Goal: Transaction & Acquisition: Download file/media

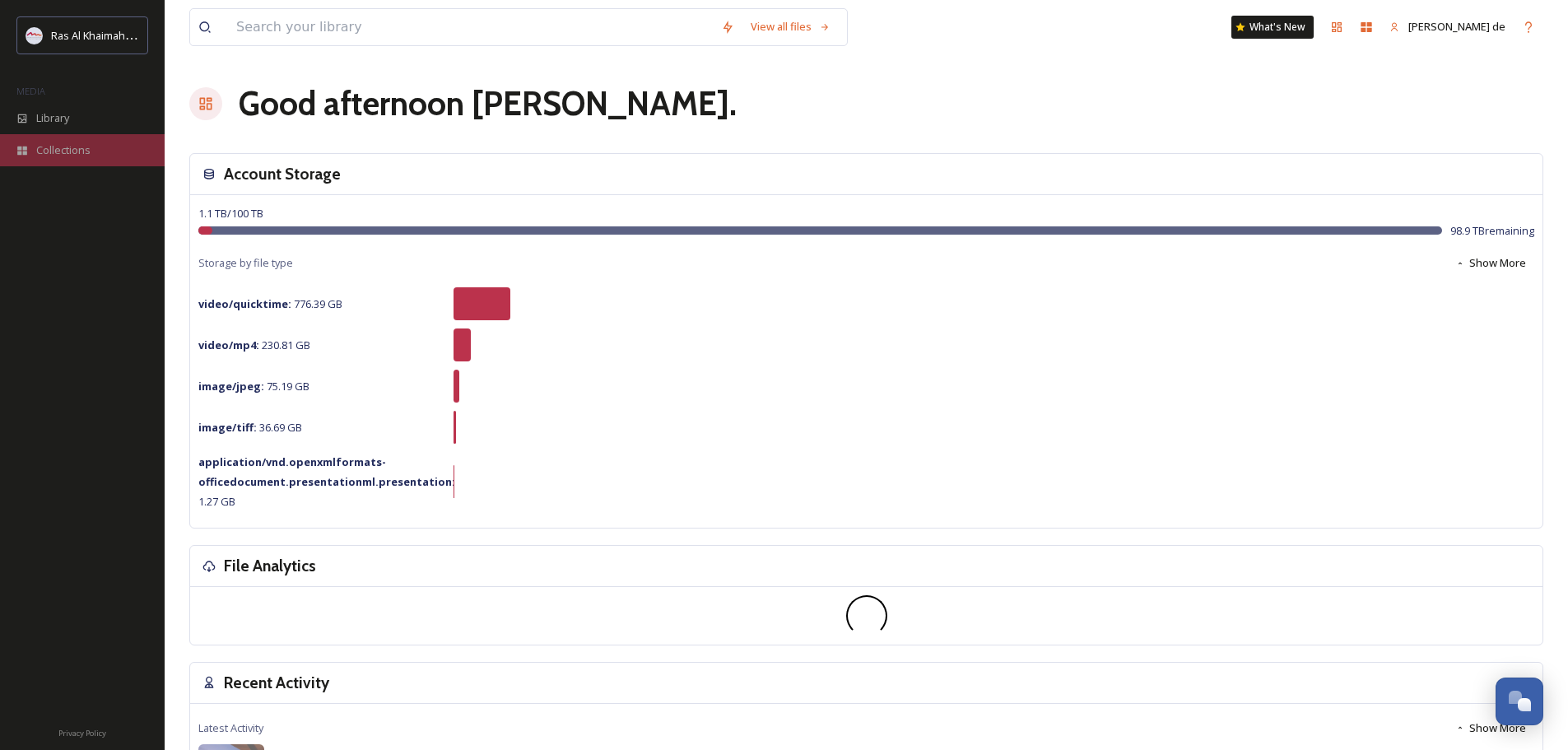
click at [73, 148] on span "Collections" at bounding box center [63, 151] width 54 height 16
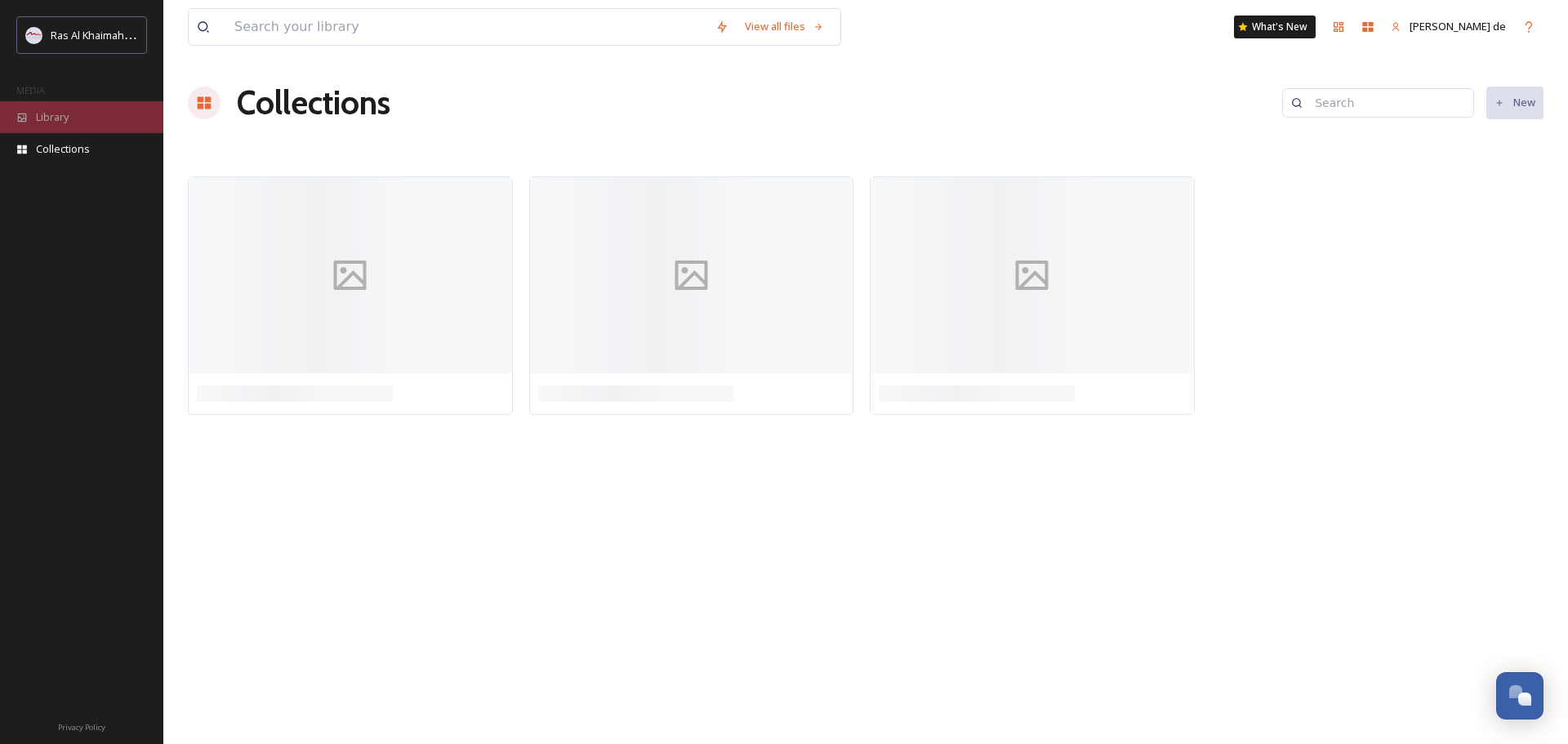
click at [83, 124] on div "Library" at bounding box center [81, 117] width 163 height 32
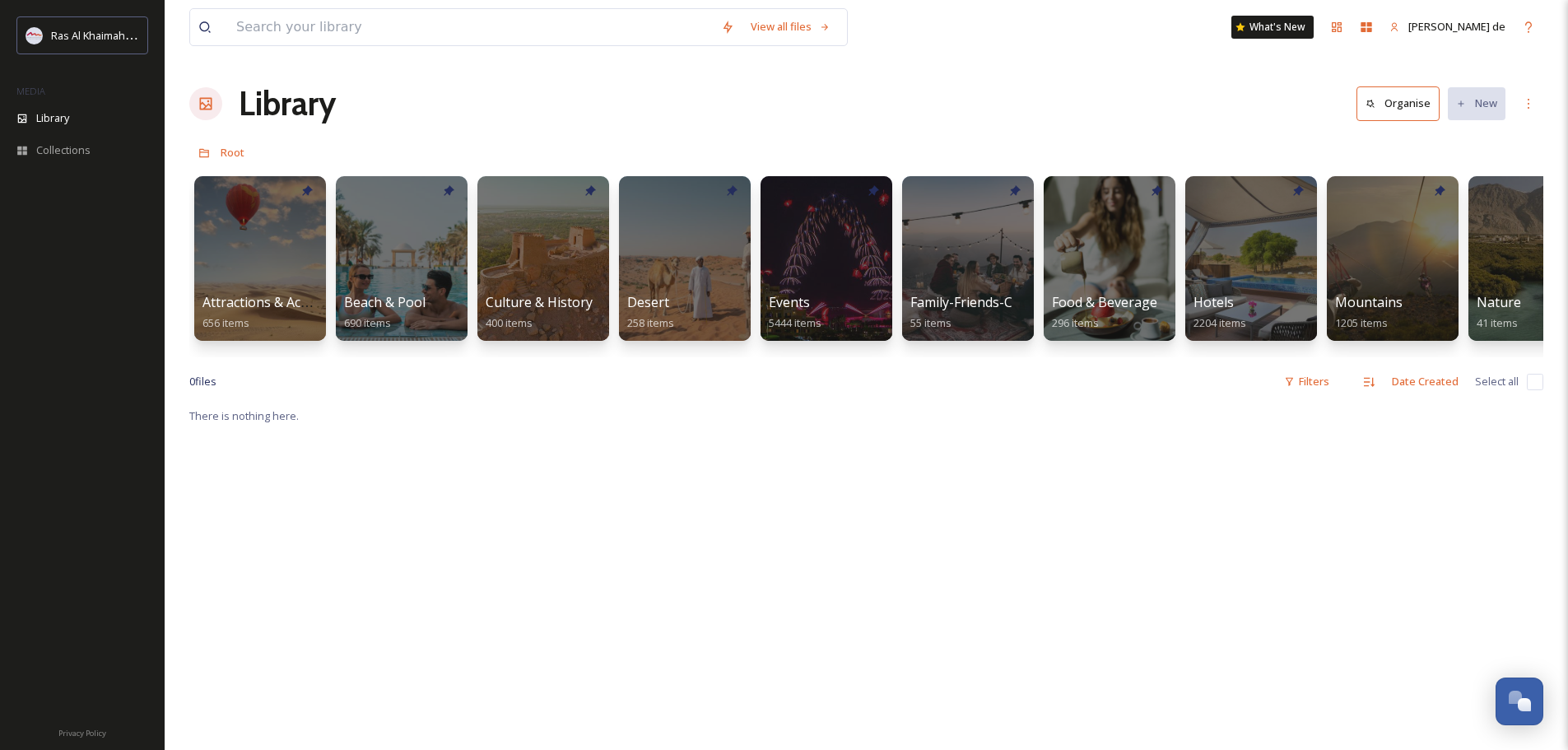
click at [410, 299] on span "Beach & Pool" at bounding box center [385, 302] width 84 height 18
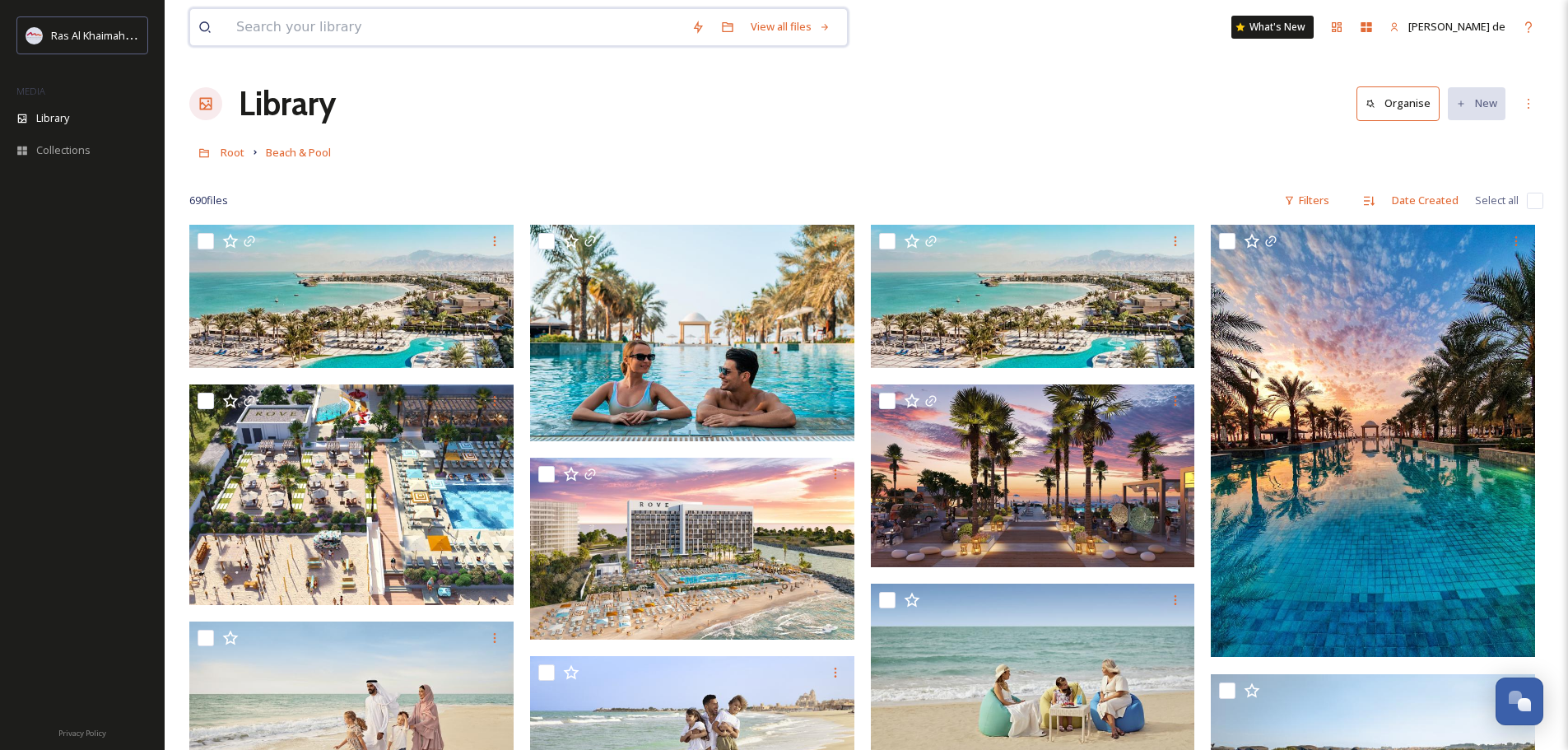
click at [444, 27] on input at bounding box center [456, 26] width 455 height 36
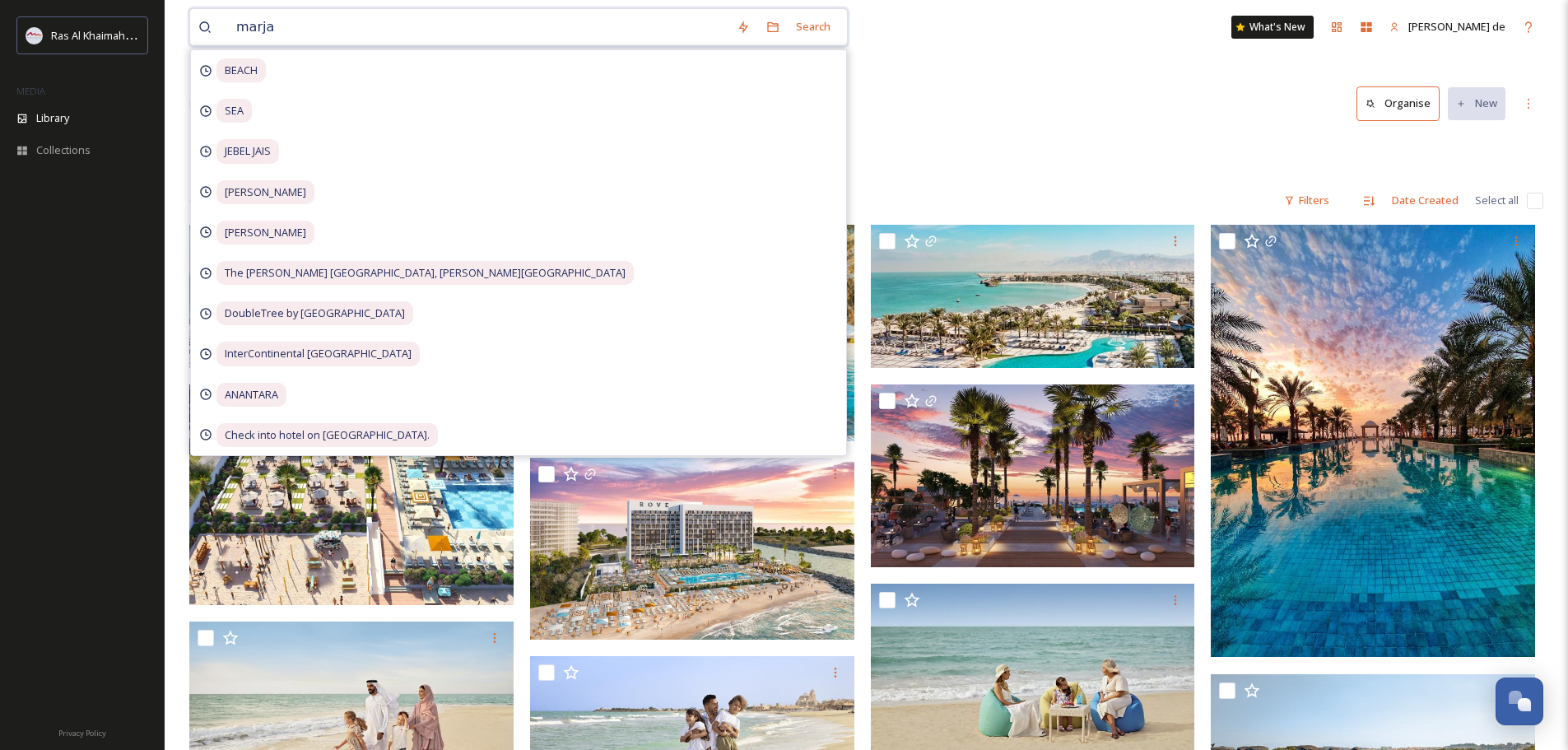
type input "marjan"
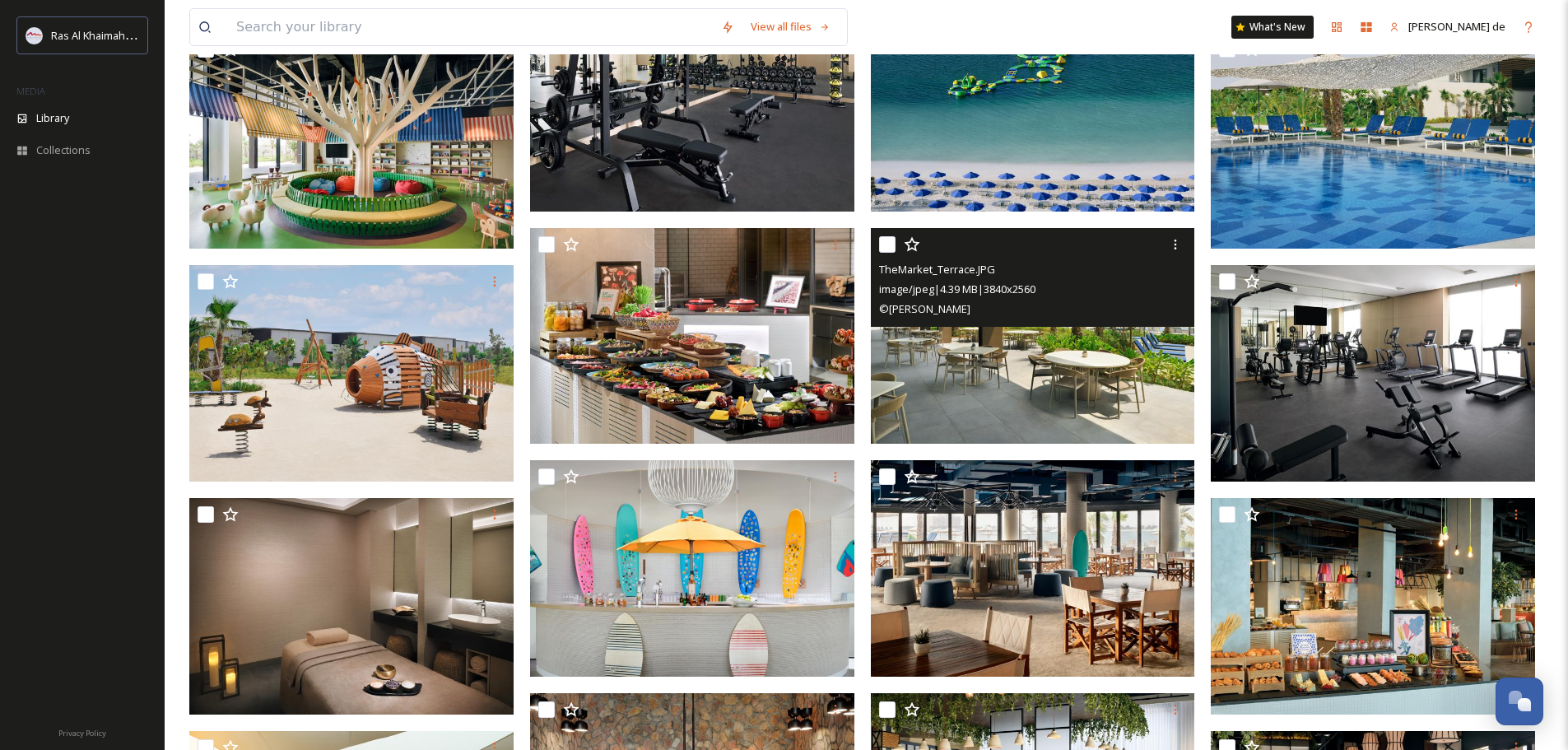
scroll to position [1316, 0]
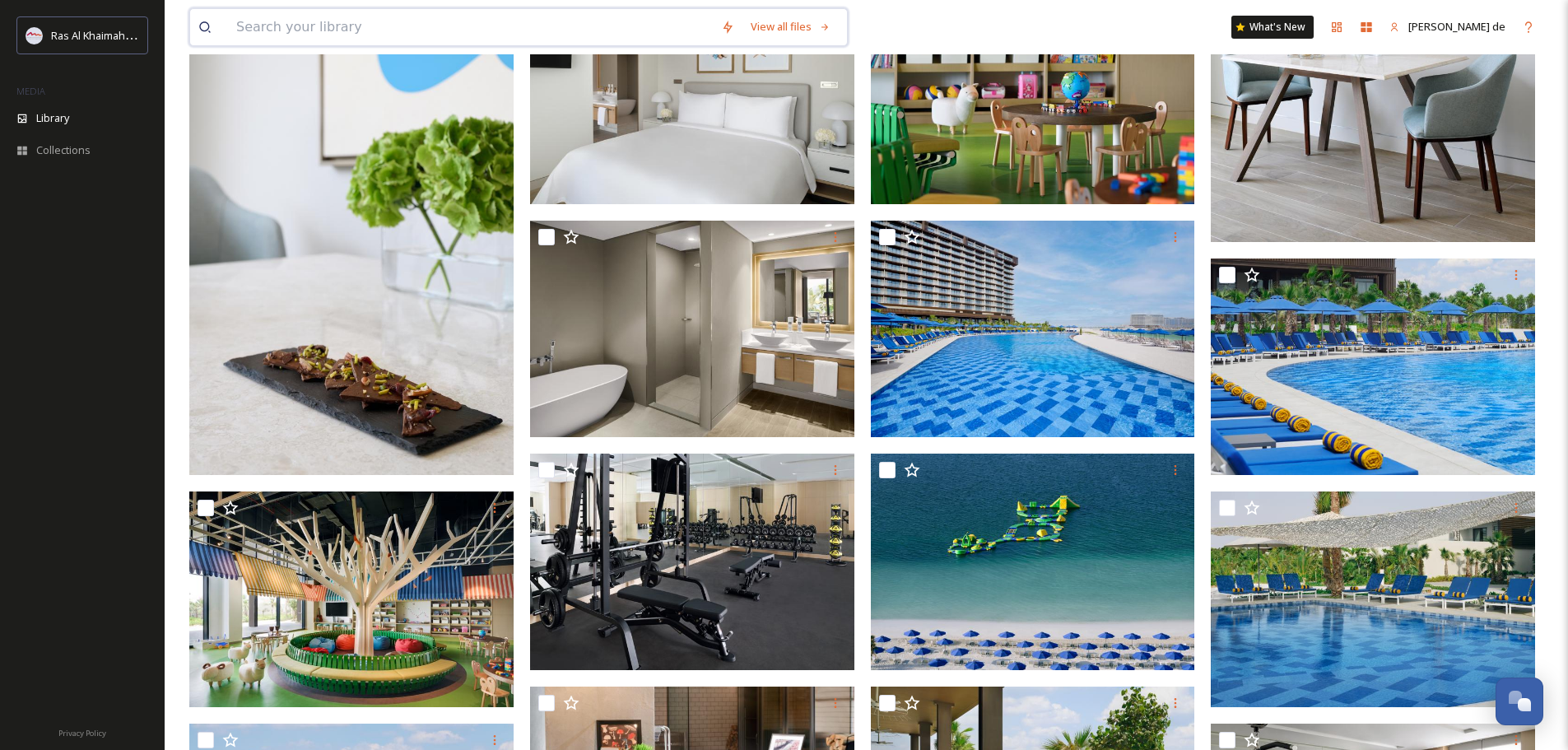
click at [262, 41] on input at bounding box center [470, 26] width 485 height 36
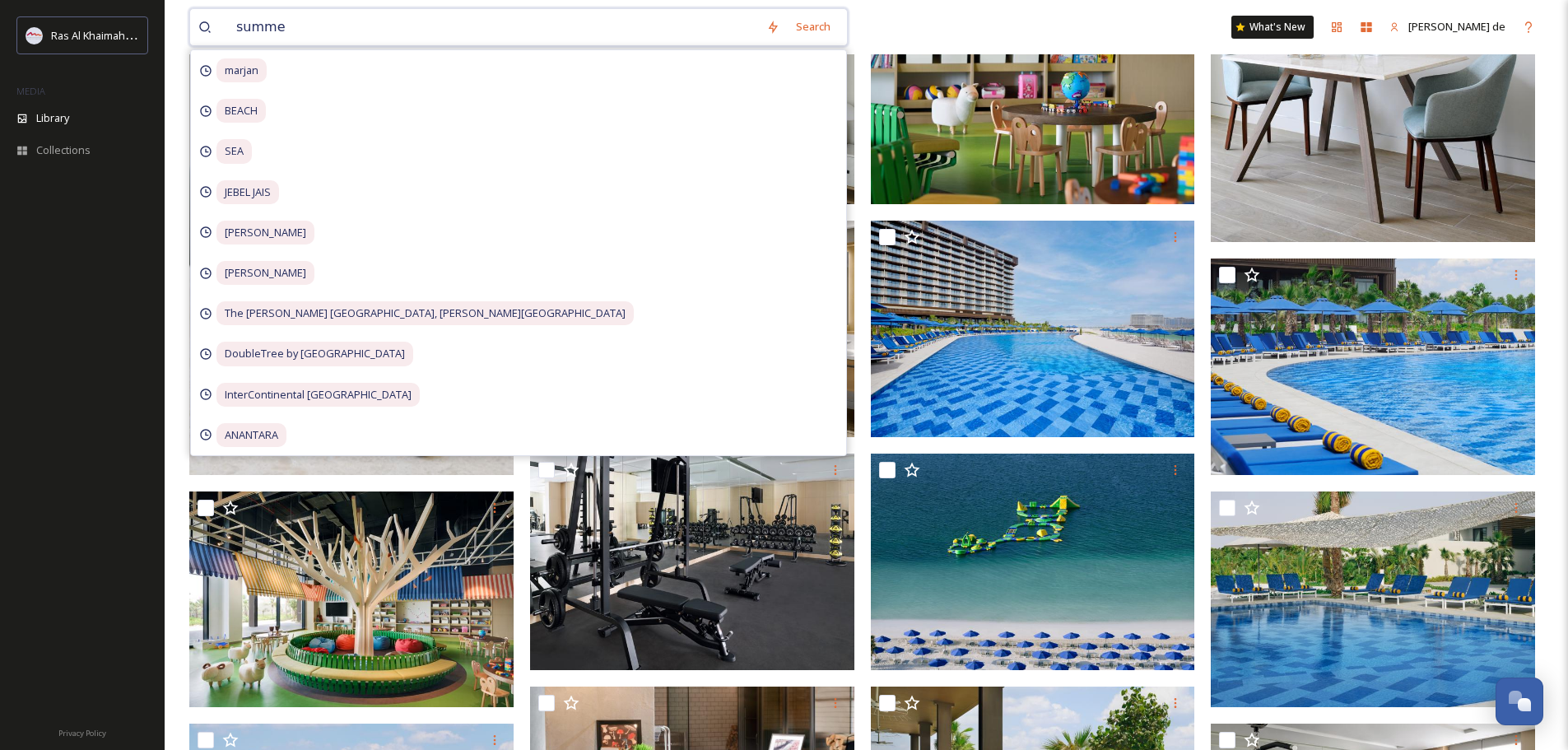
type input "summer"
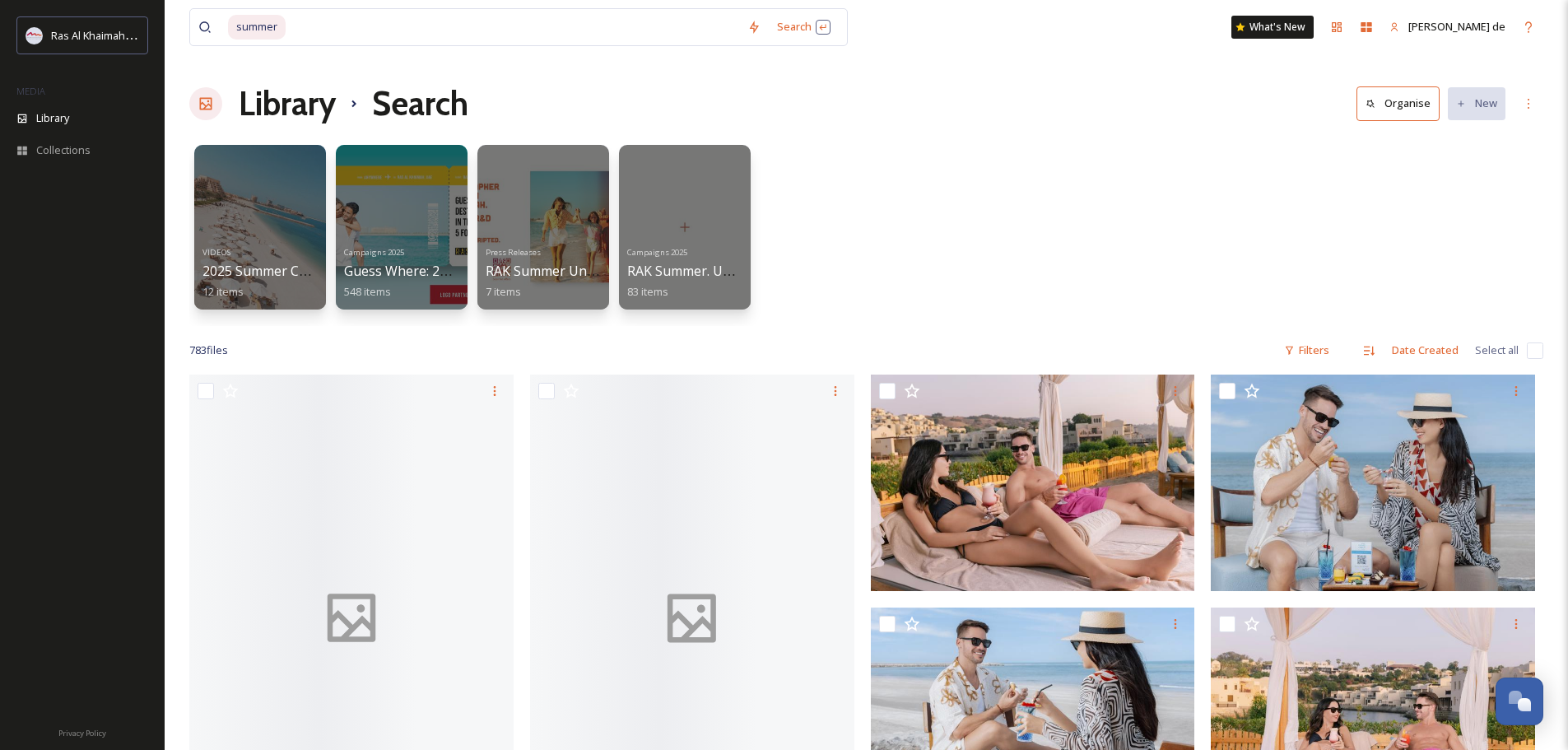
click at [1184, 199] on div "VIDEOS 2025 Summer Campaign Edits 12 items Campaigns 2025 Guess Where: 2025 Sum…" at bounding box center [866, 231] width 1353 height 189
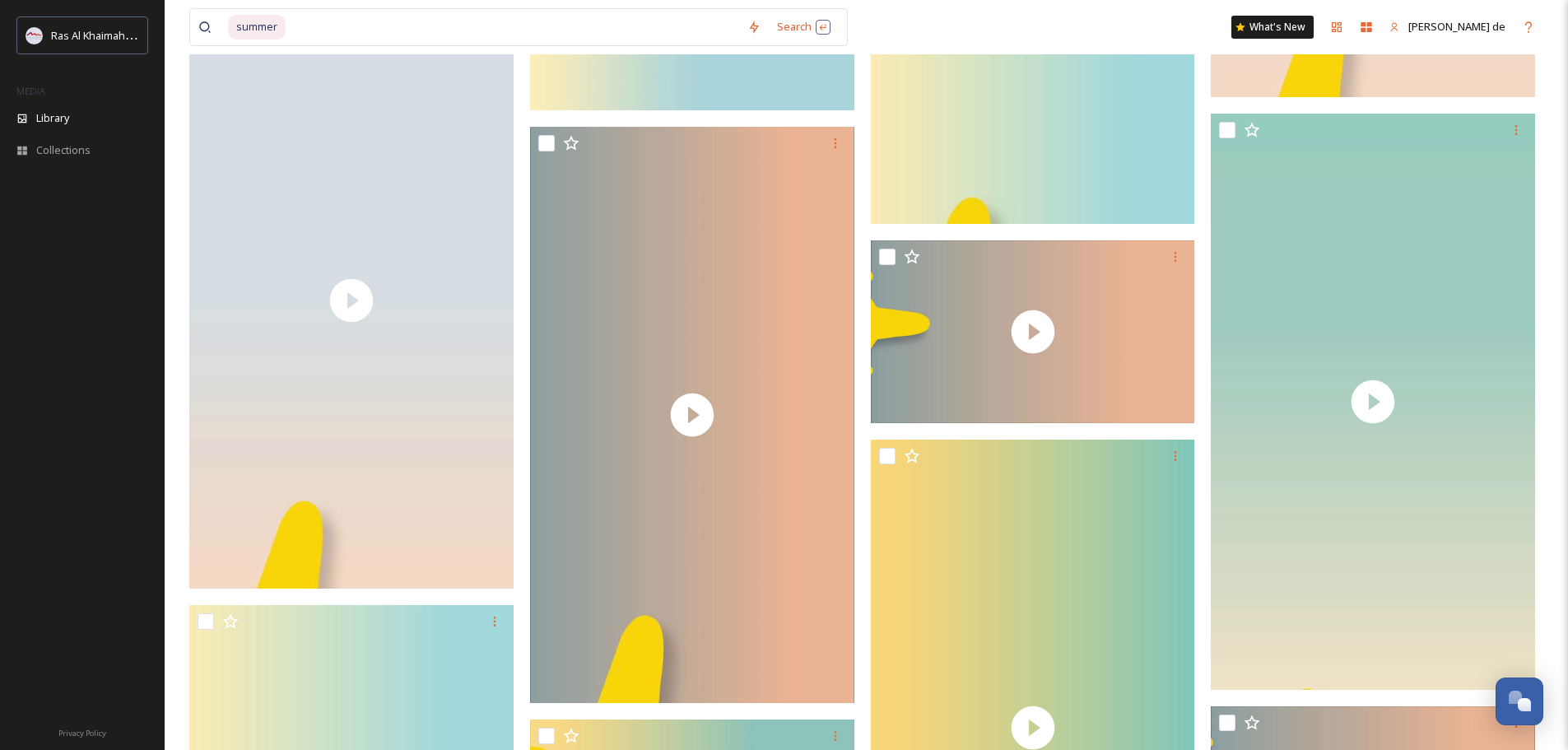
scroll to position [14484, 0]
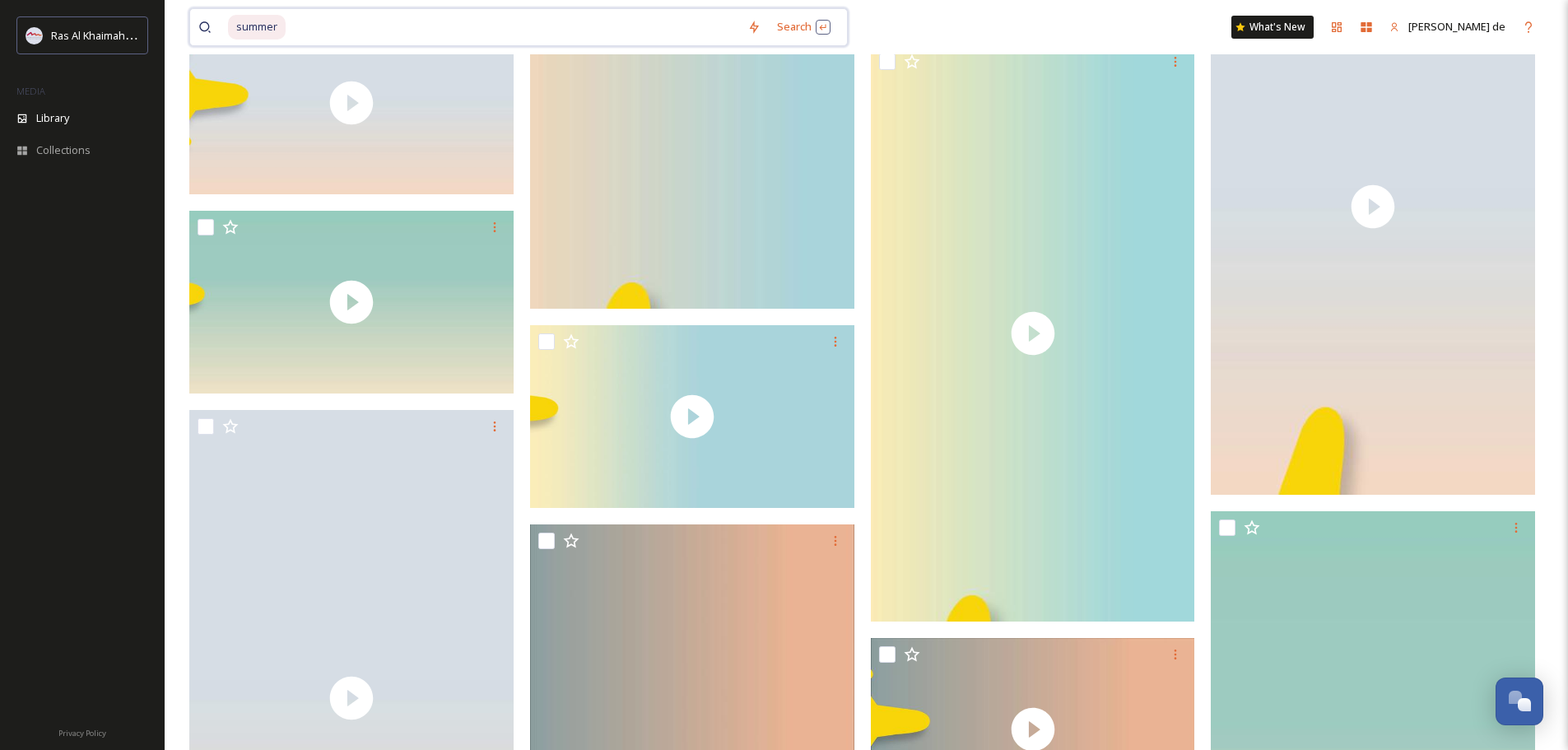
click at [309, 9] on input at bounding box center [513, 26] width 452 height 36
type input "2025"
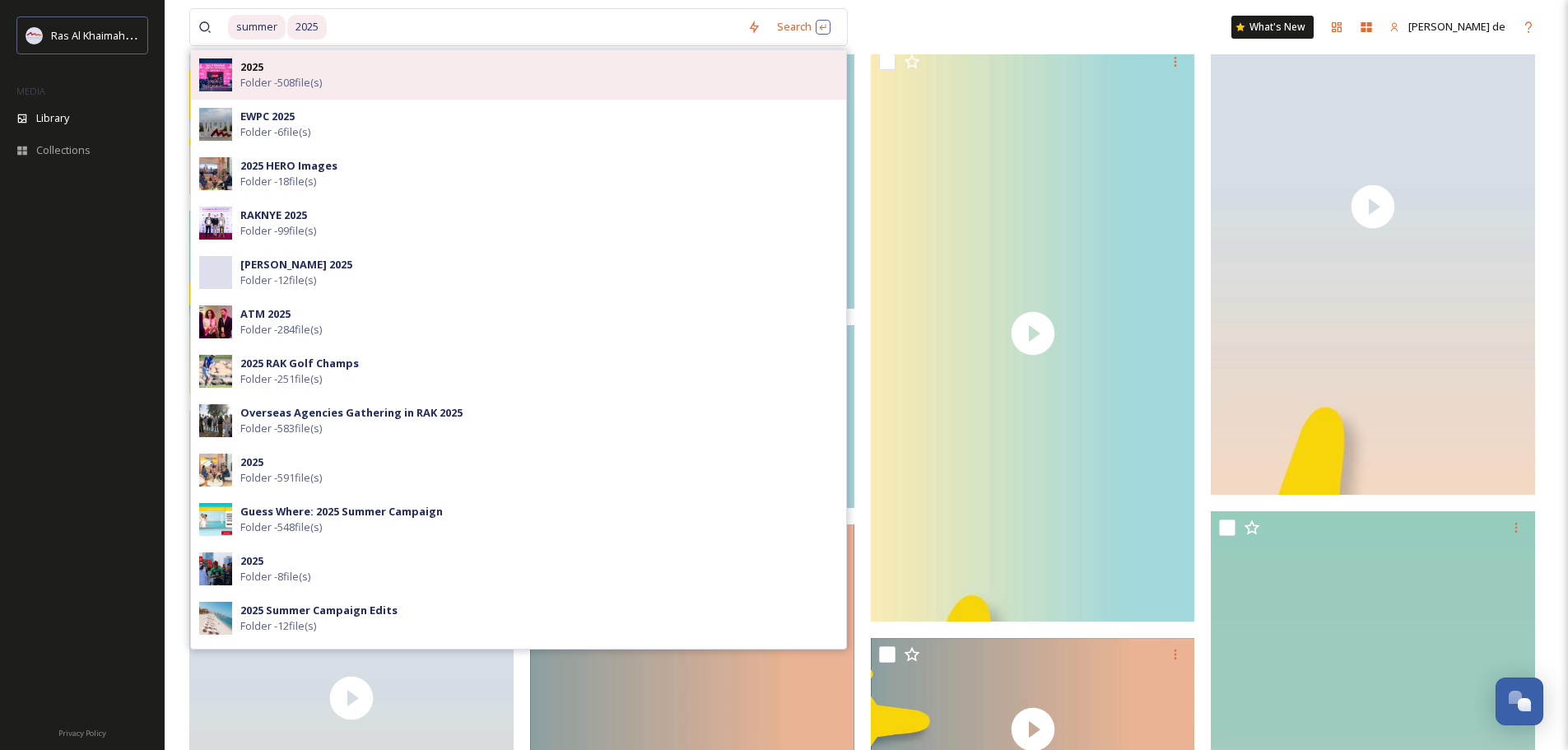
click at [266, 88] on span "Folder - 508 file(s)" at bounding box center [281, 83] width 82 height 16
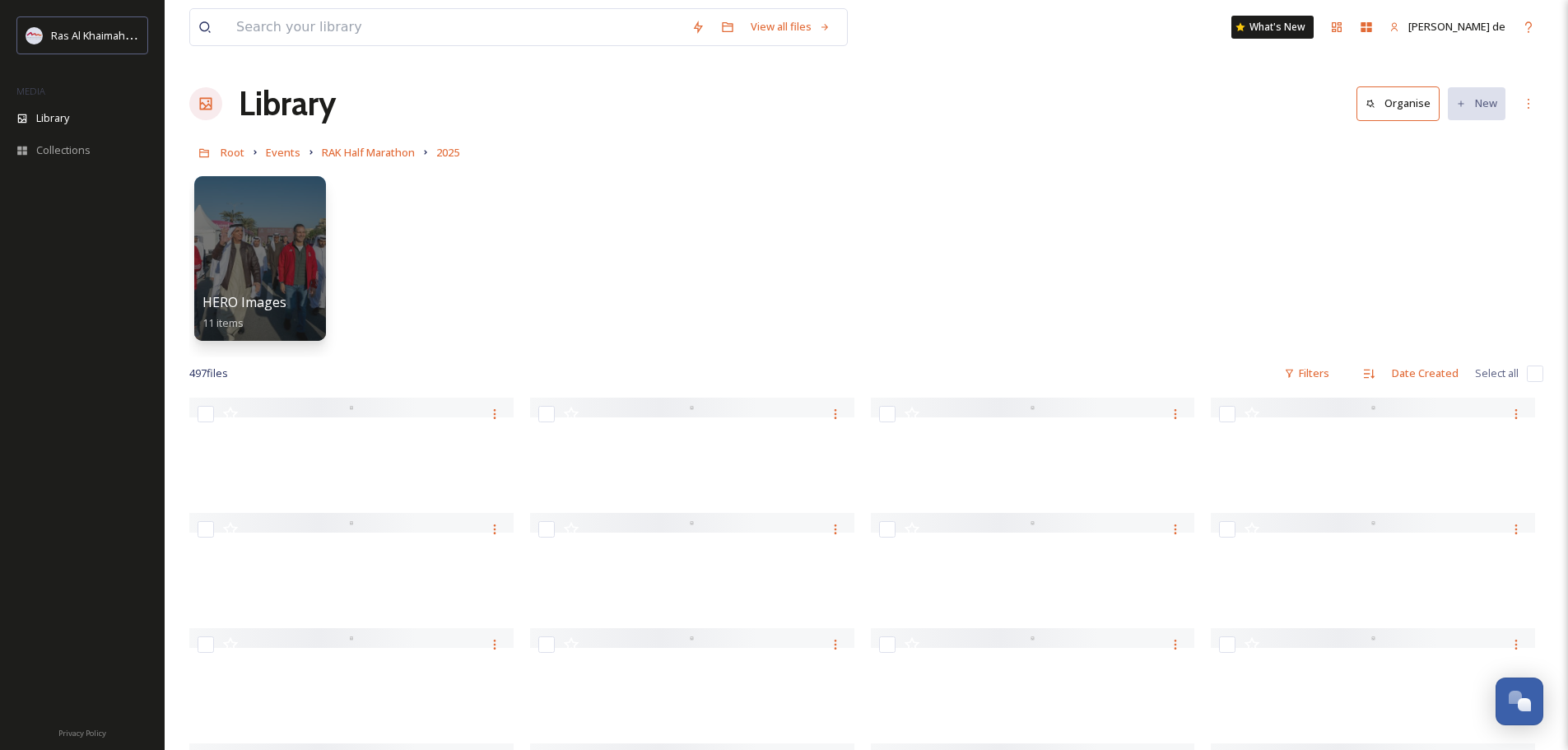
click at [1010, 168] on div "HERO Images 11 items" at bounding box center [866, 262] width 1353 height 189
click at [252, 24] on input at bounding box center [456, 26] width 455 height 36
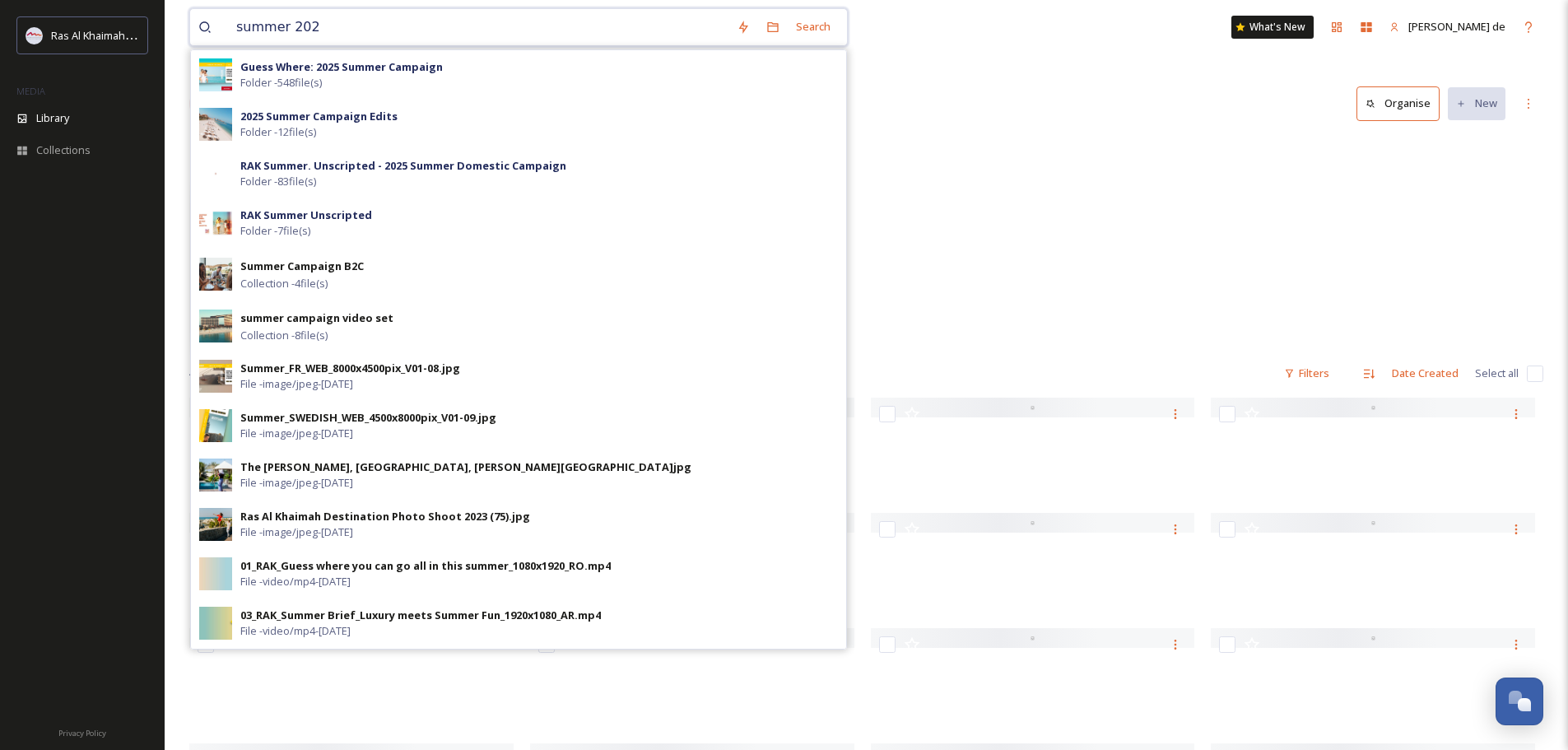
type input "summer 2025"
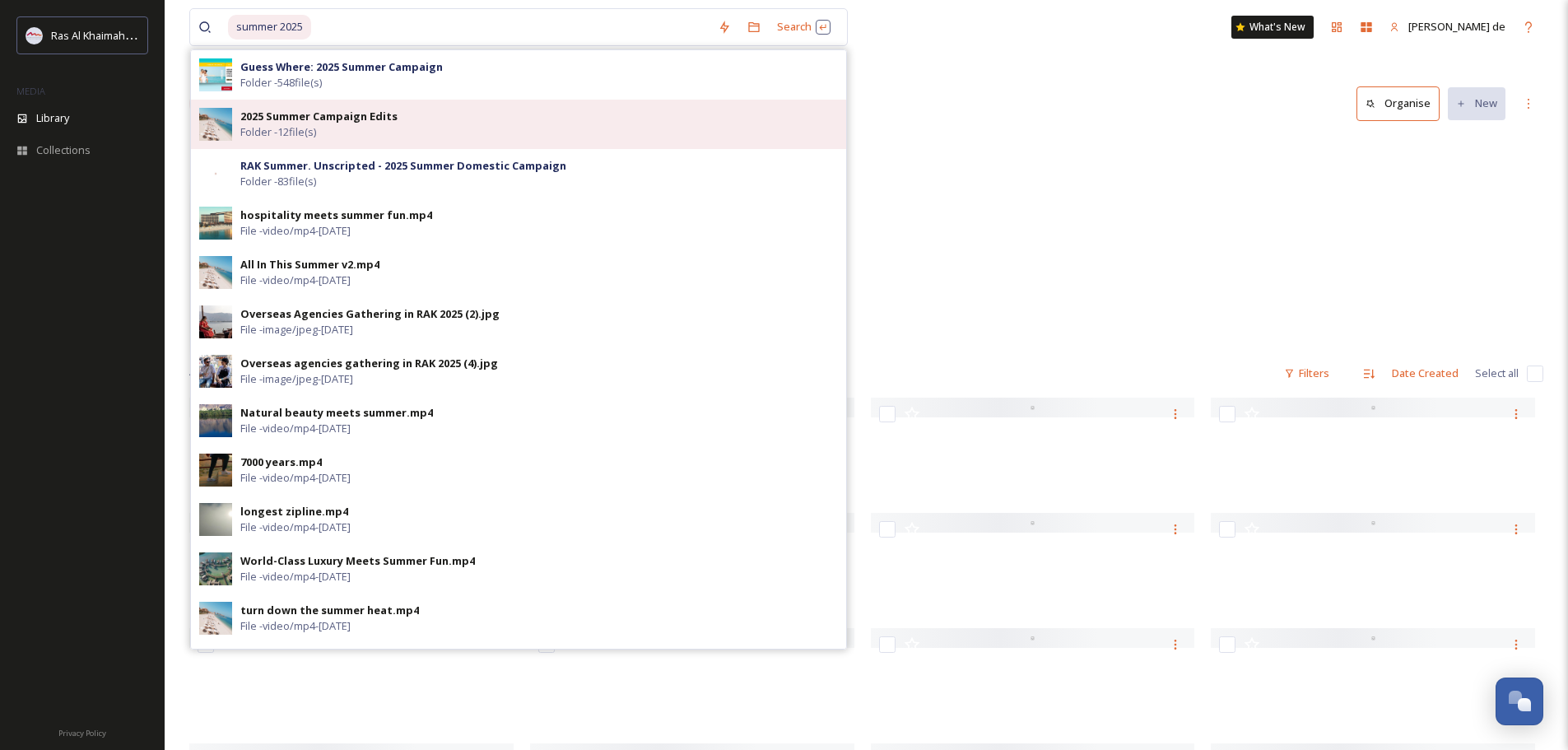
click at [294, 121] on strong "2025 Summer Campaign Edits" at bounding box center [319, 116] width 157 height 15
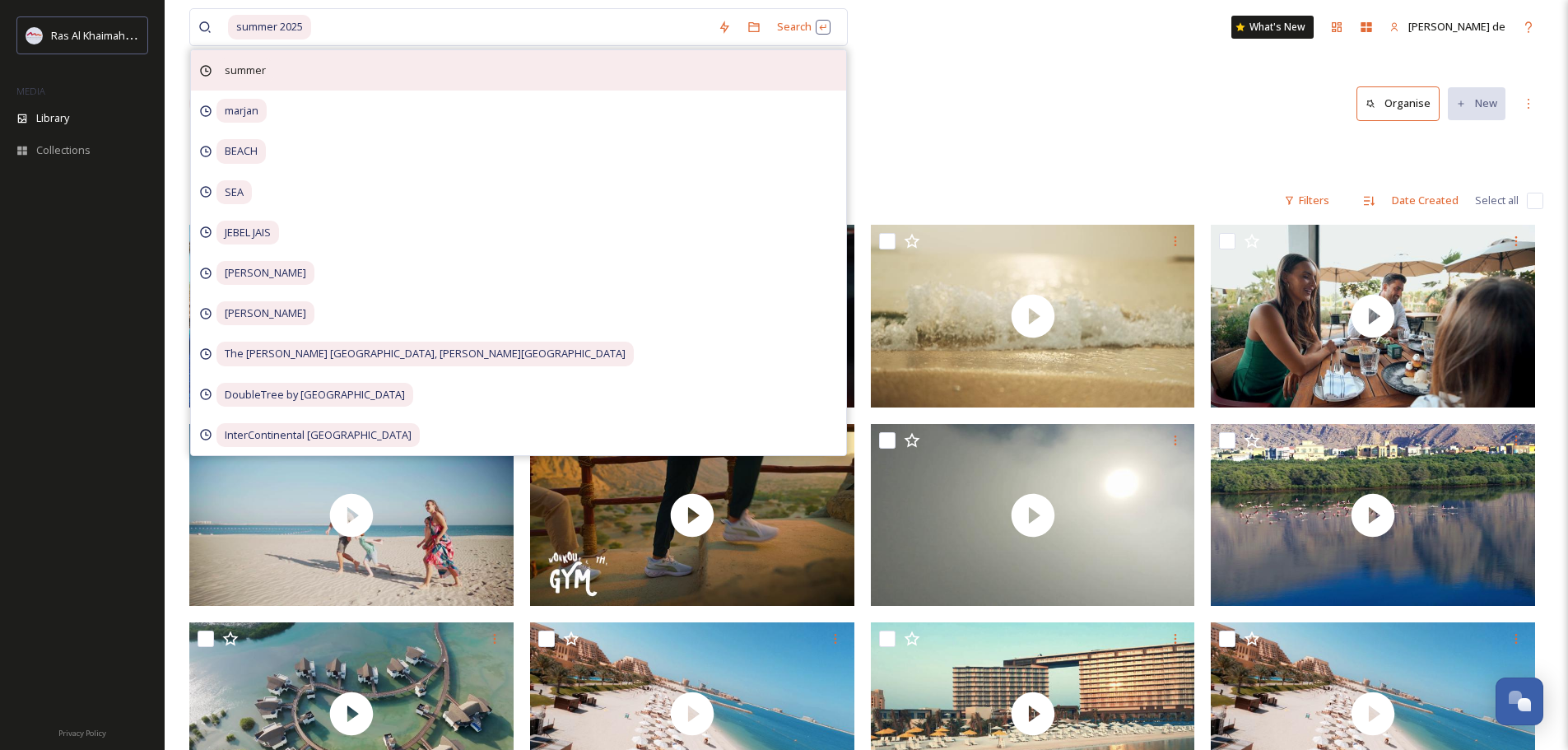
click at [316, 78] on div "summer" at bounding box center [519, 71] width 655 height 41
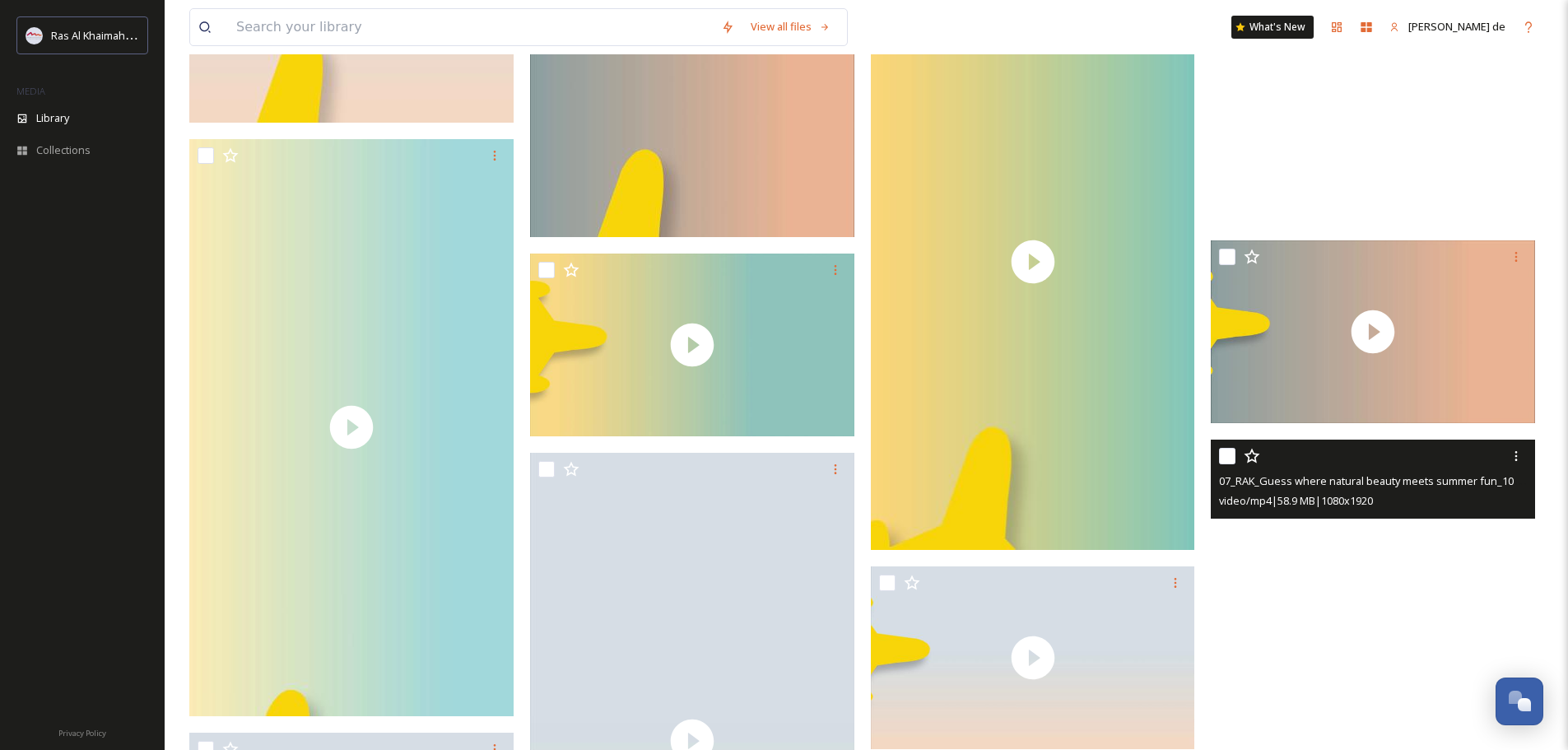
scroll to position [15472, 0]
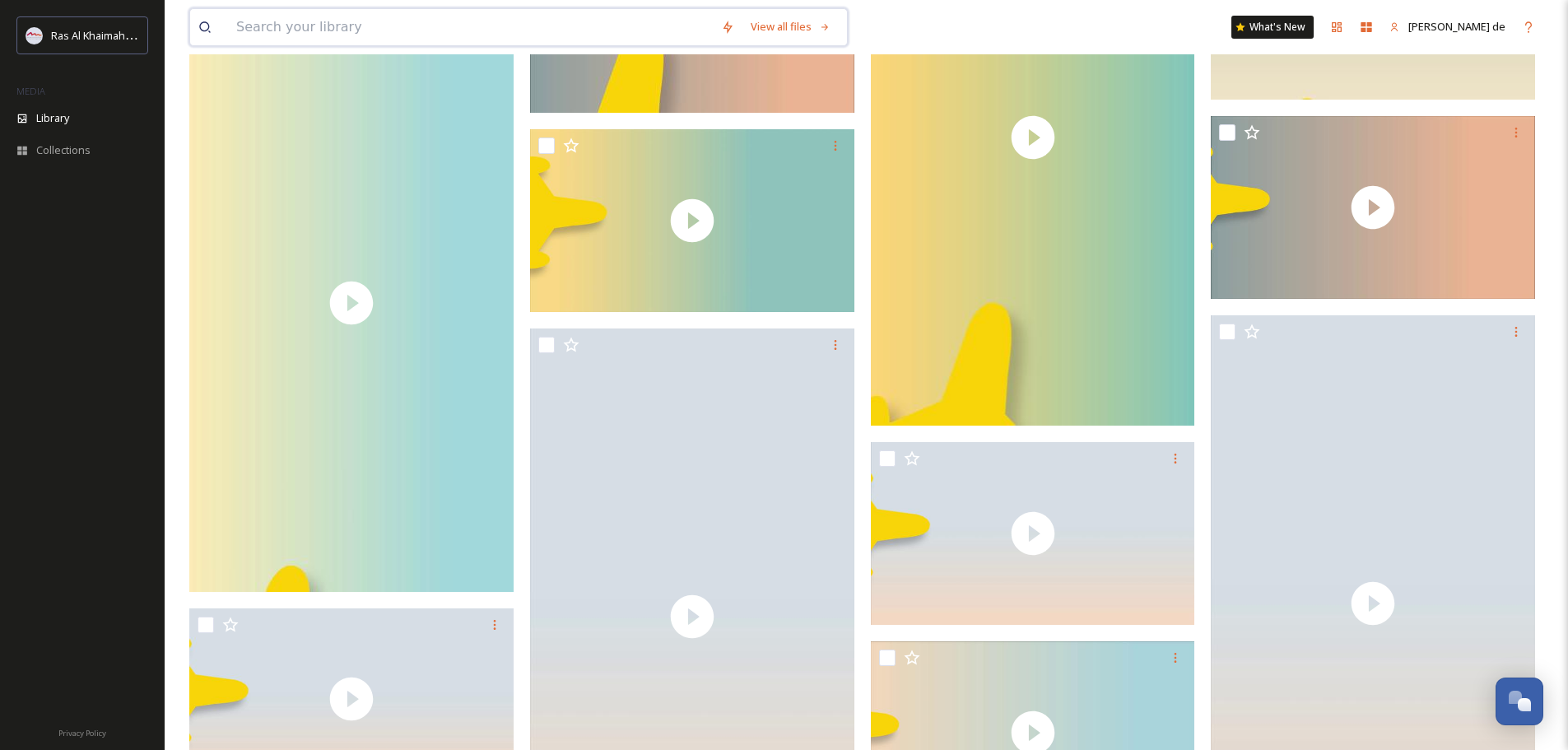
click at [332, 33] on input at bounding box center [470, 26] width 485 height 36
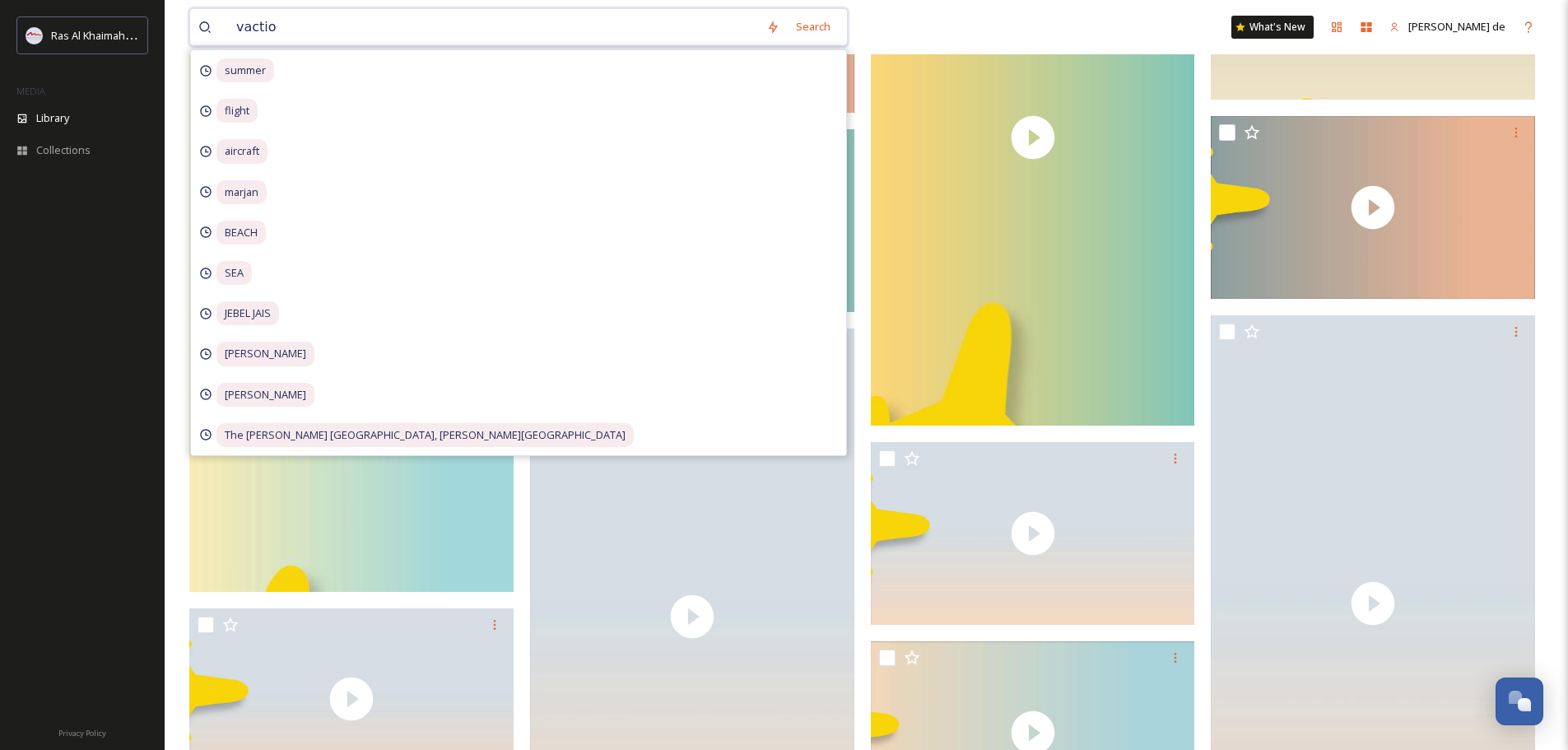
type input "vaction"
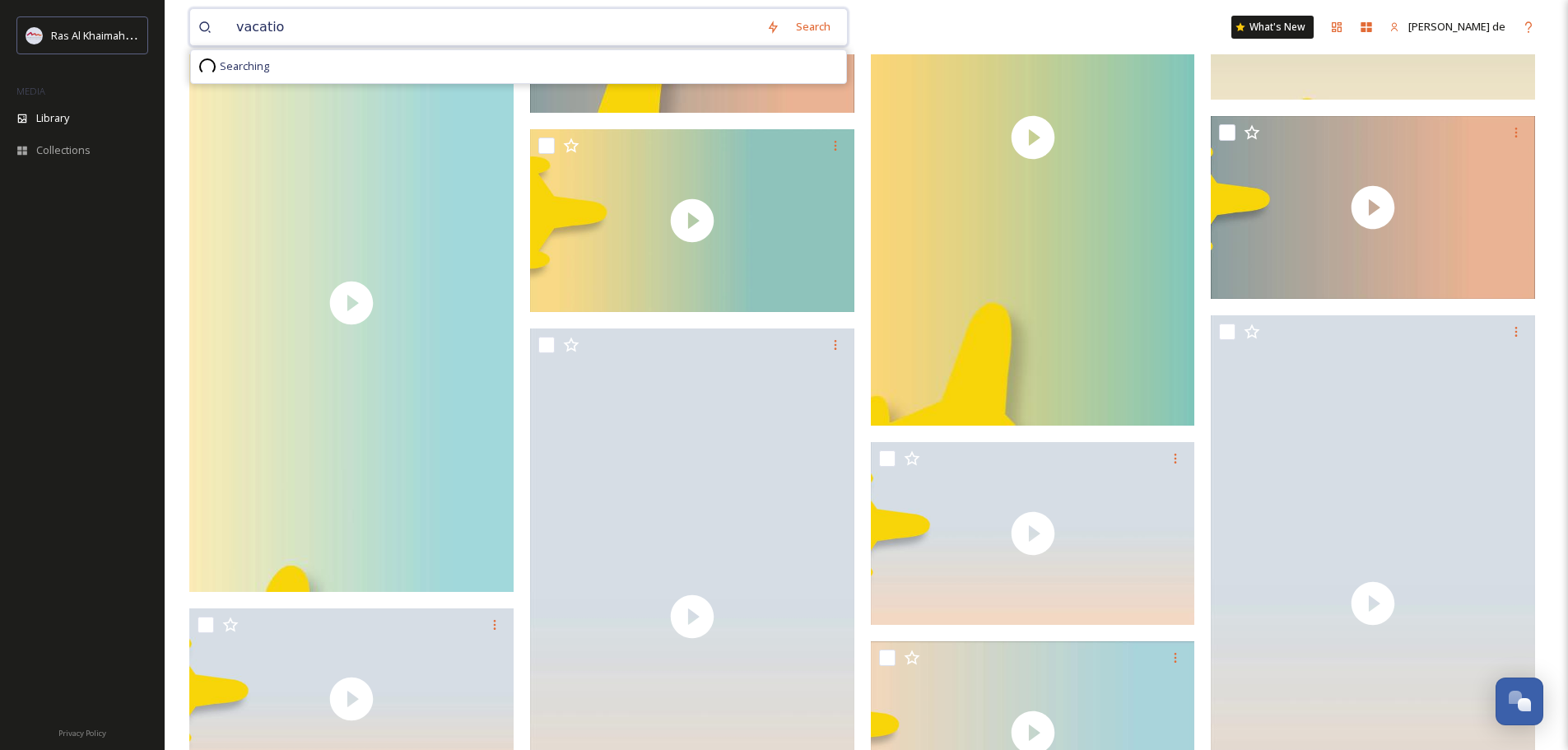
type input "vacation"
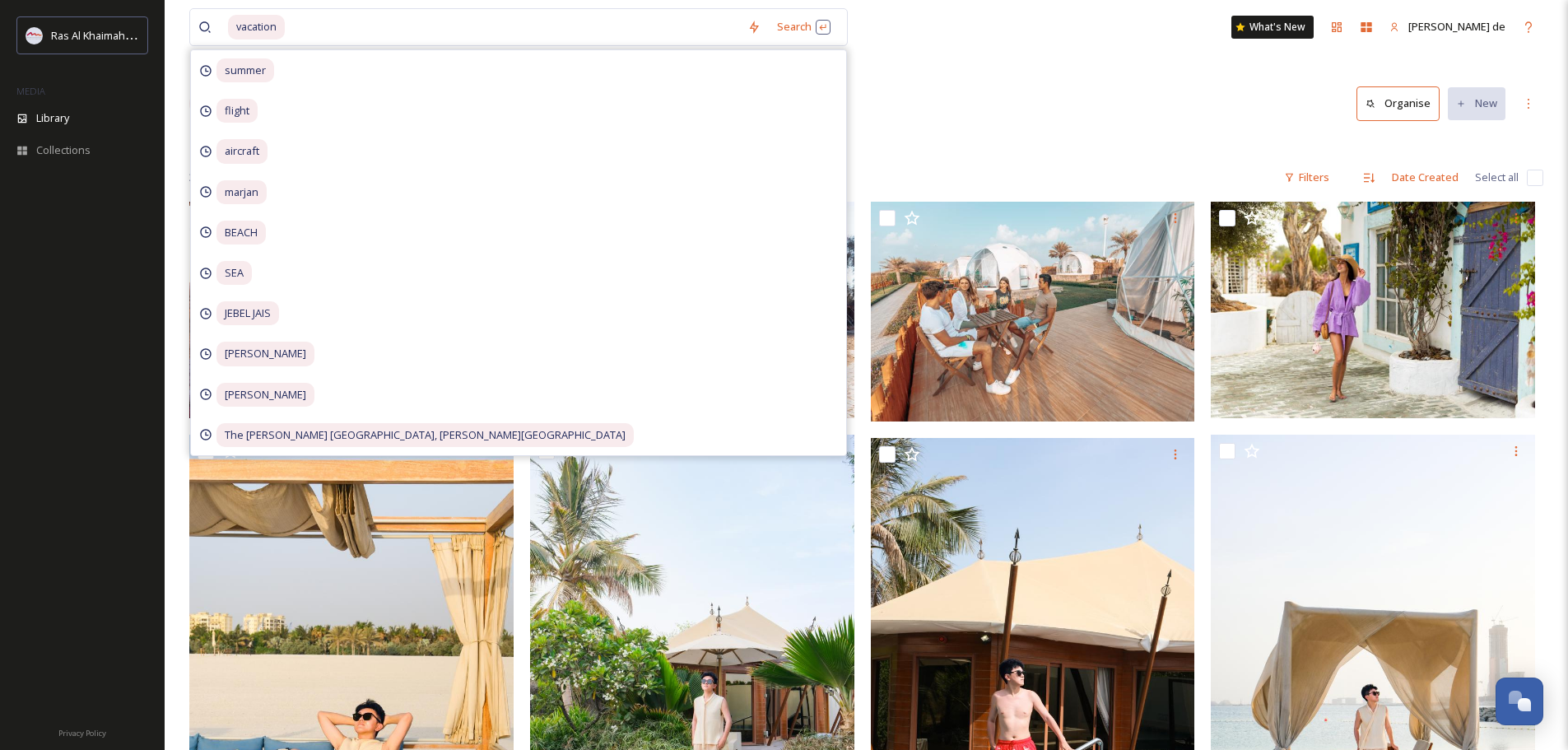
click at [1061, 109] on div "Library Search Organise New" at bounding box center [866, 103] width 1353 height 50
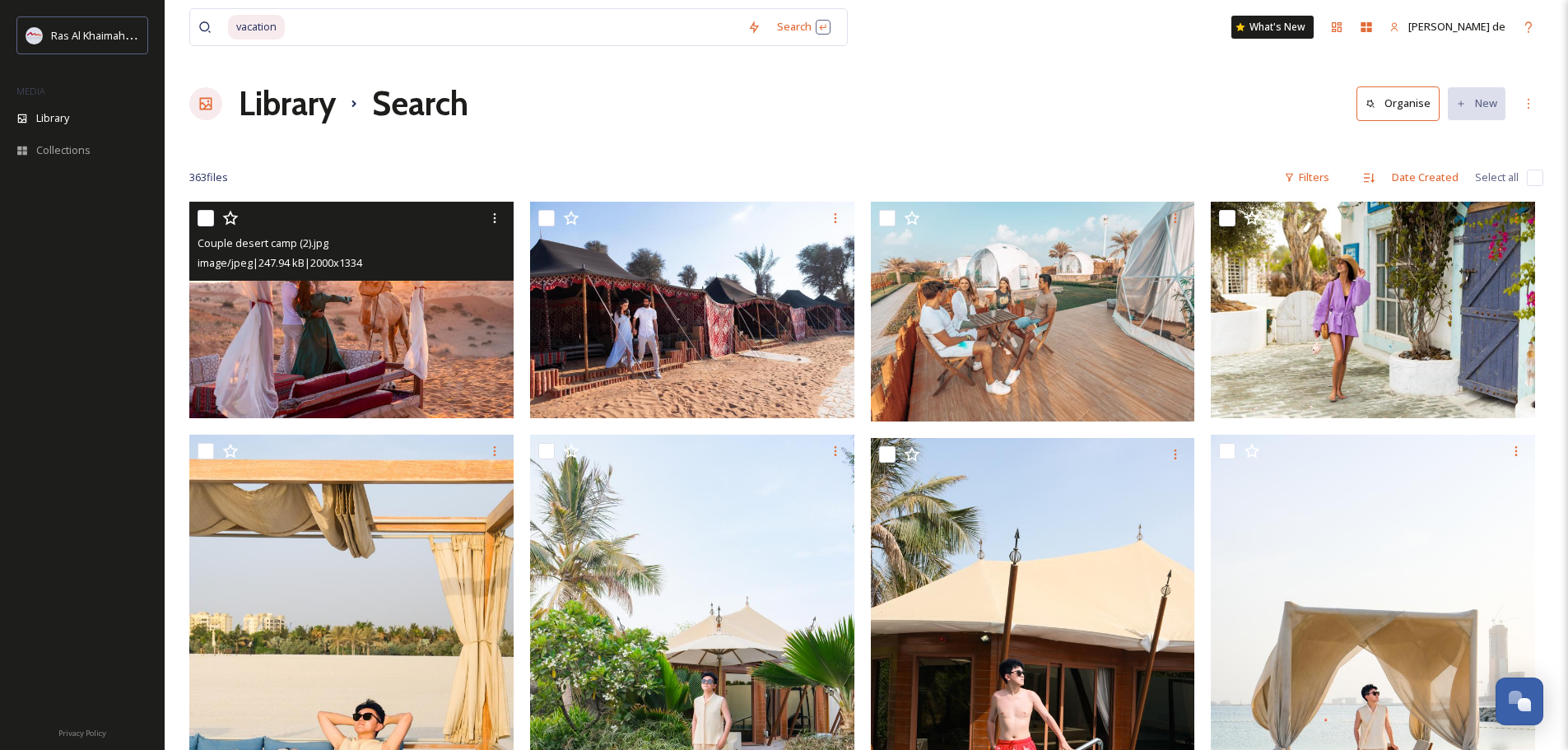
click at [434, 332] on img at bounding box center [352, 310] width 324 height 217
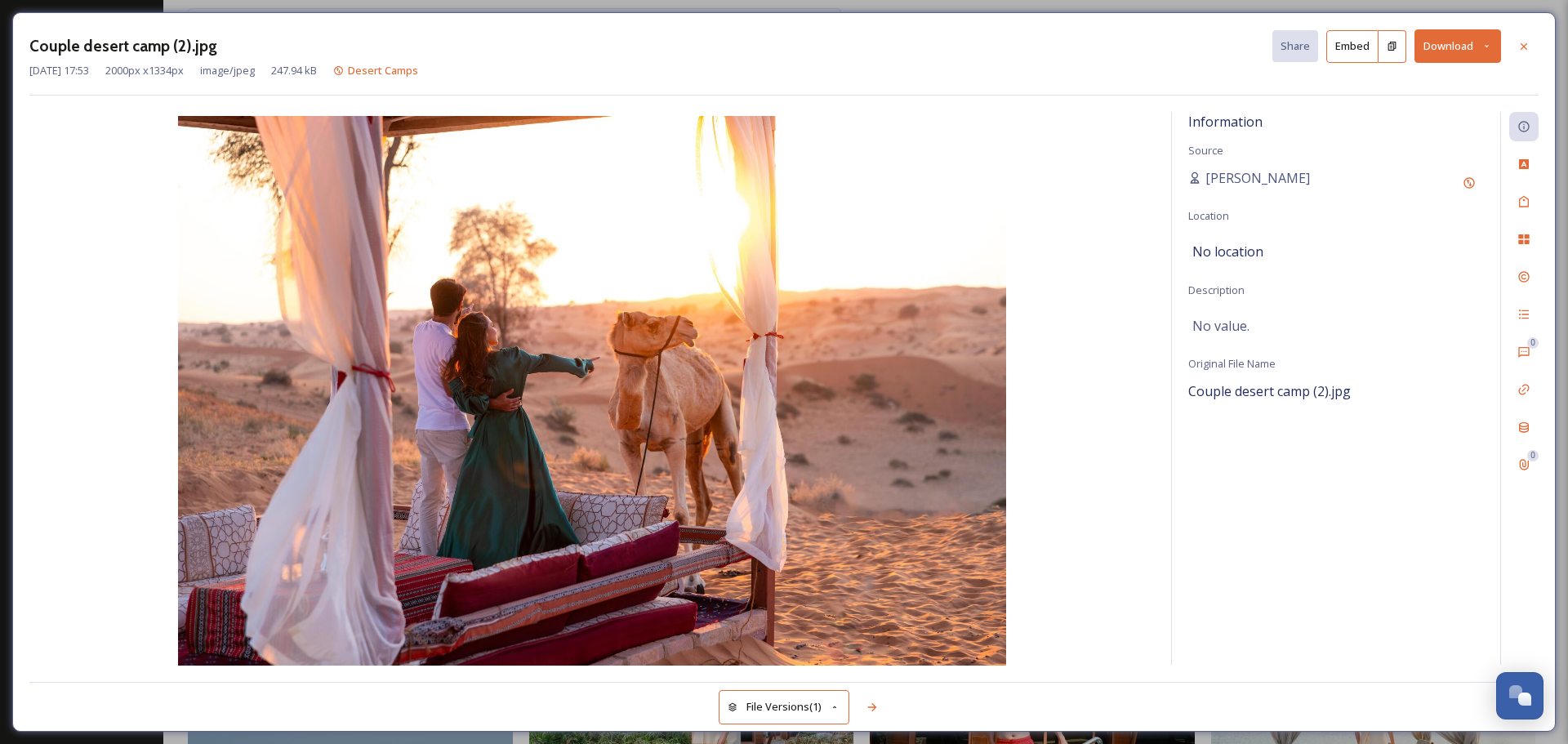
click at [1461, 47] on button "Download" at bounding box center [1458, 45] width 87 height 34
click at [1395, 83] on span "Download Original (2000 x 1334)" at bounding box center [1416, 84] width 154 height 15
click at [1520, 42] on icon at bounding box center [1525, 47] width 14 height 13
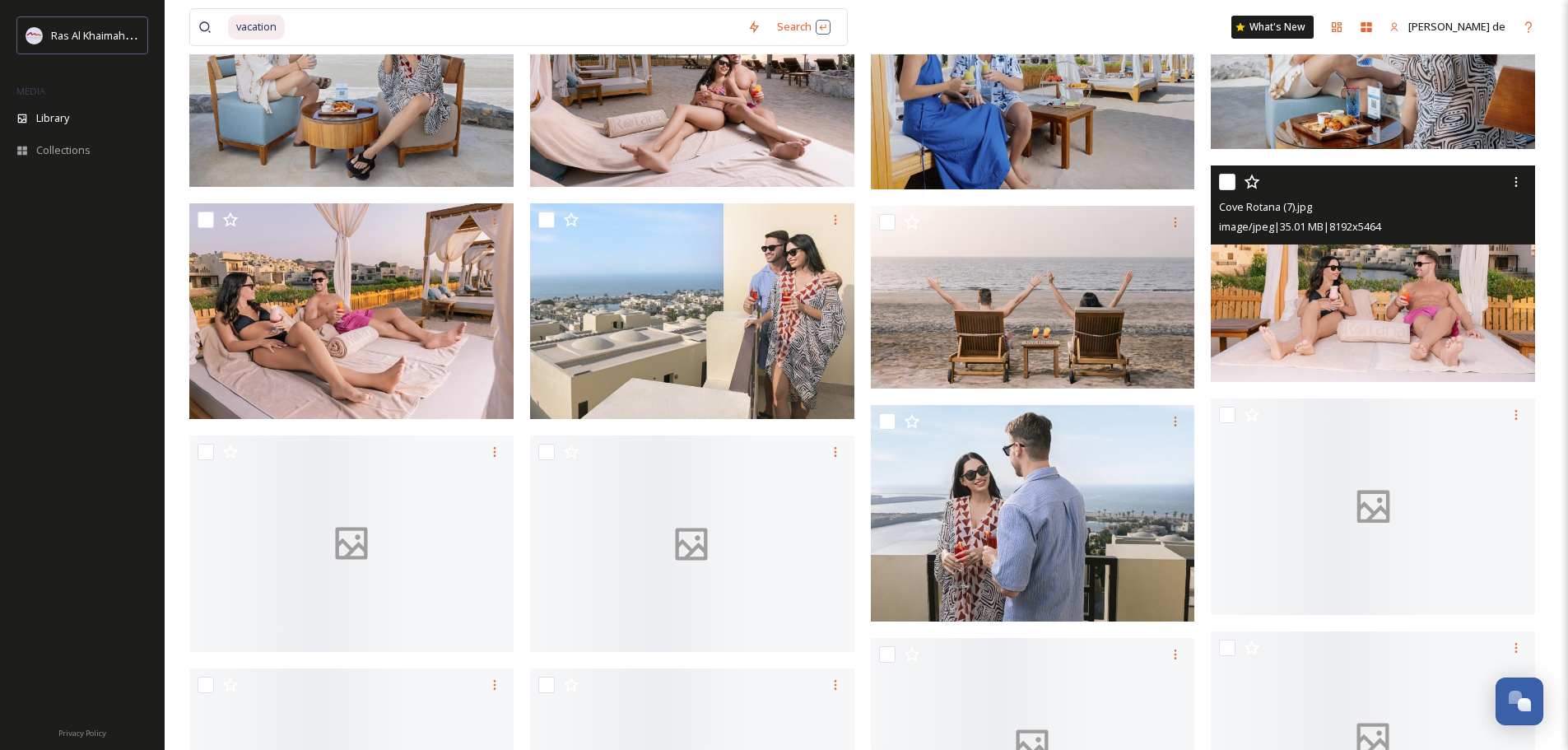
scroll to position [2222, 0]
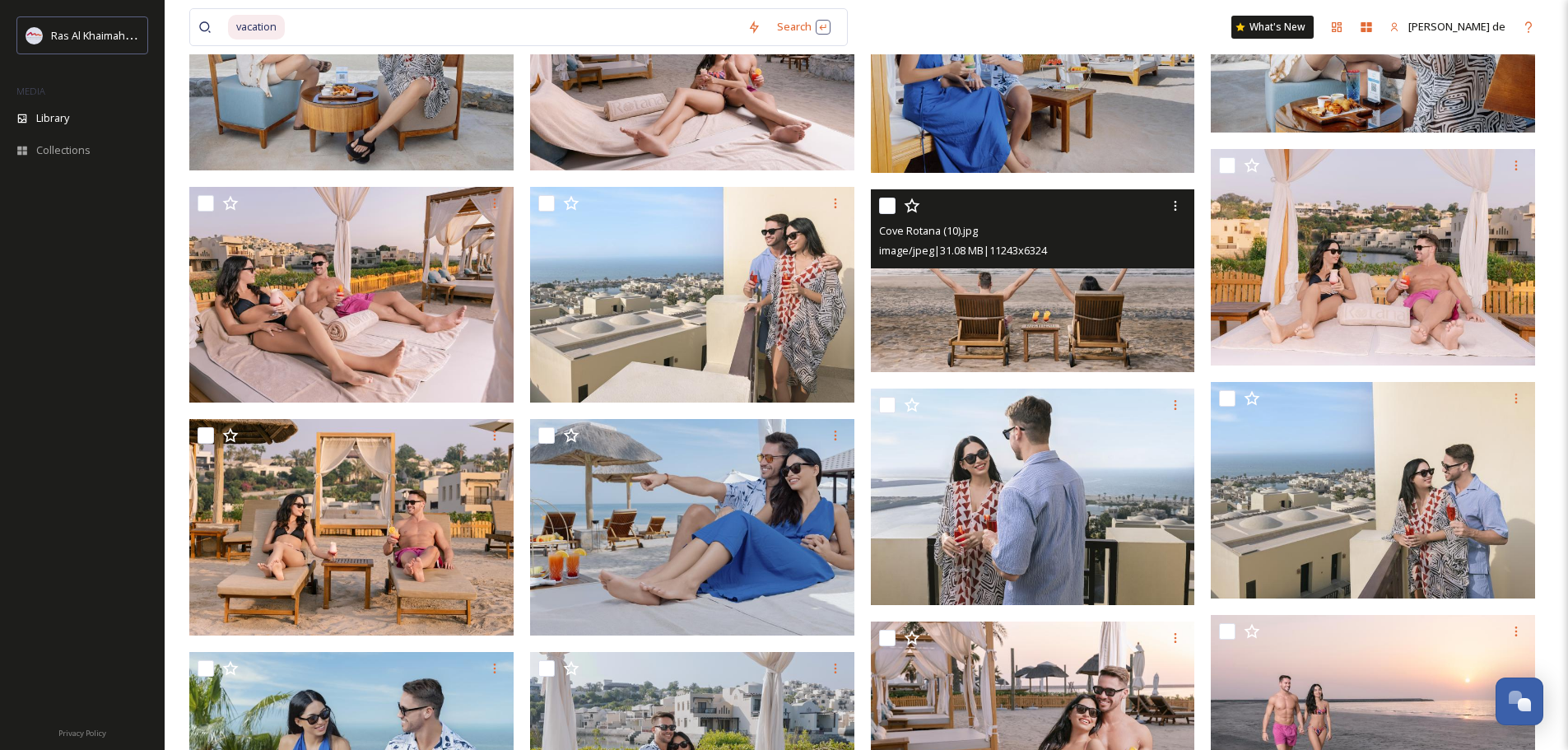
click at [1003, 286] on img at bounding box center [1033, 281] width 324 height 183
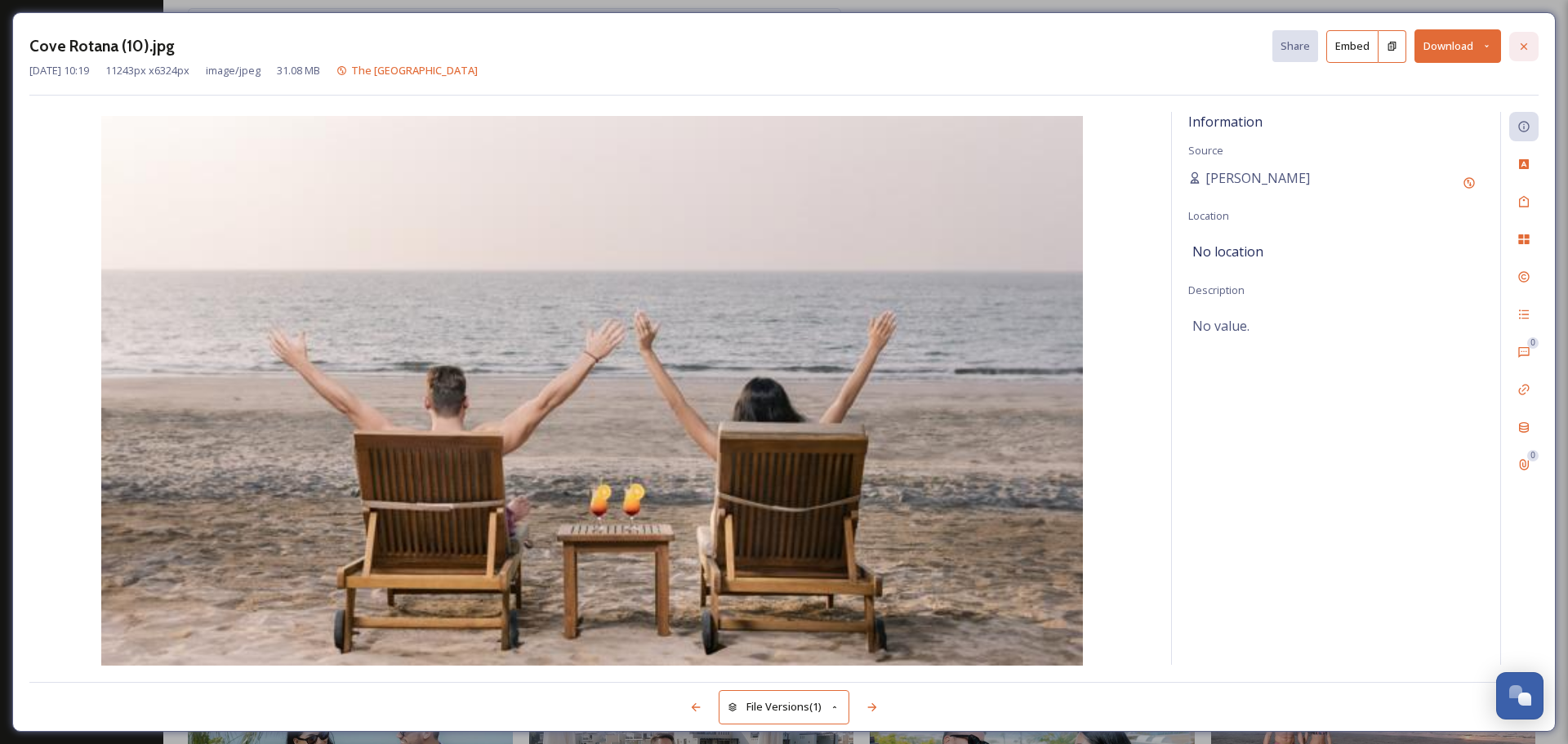
click at [1522, 44] on icon at bounding box center [1524, 45] width 7 height 7
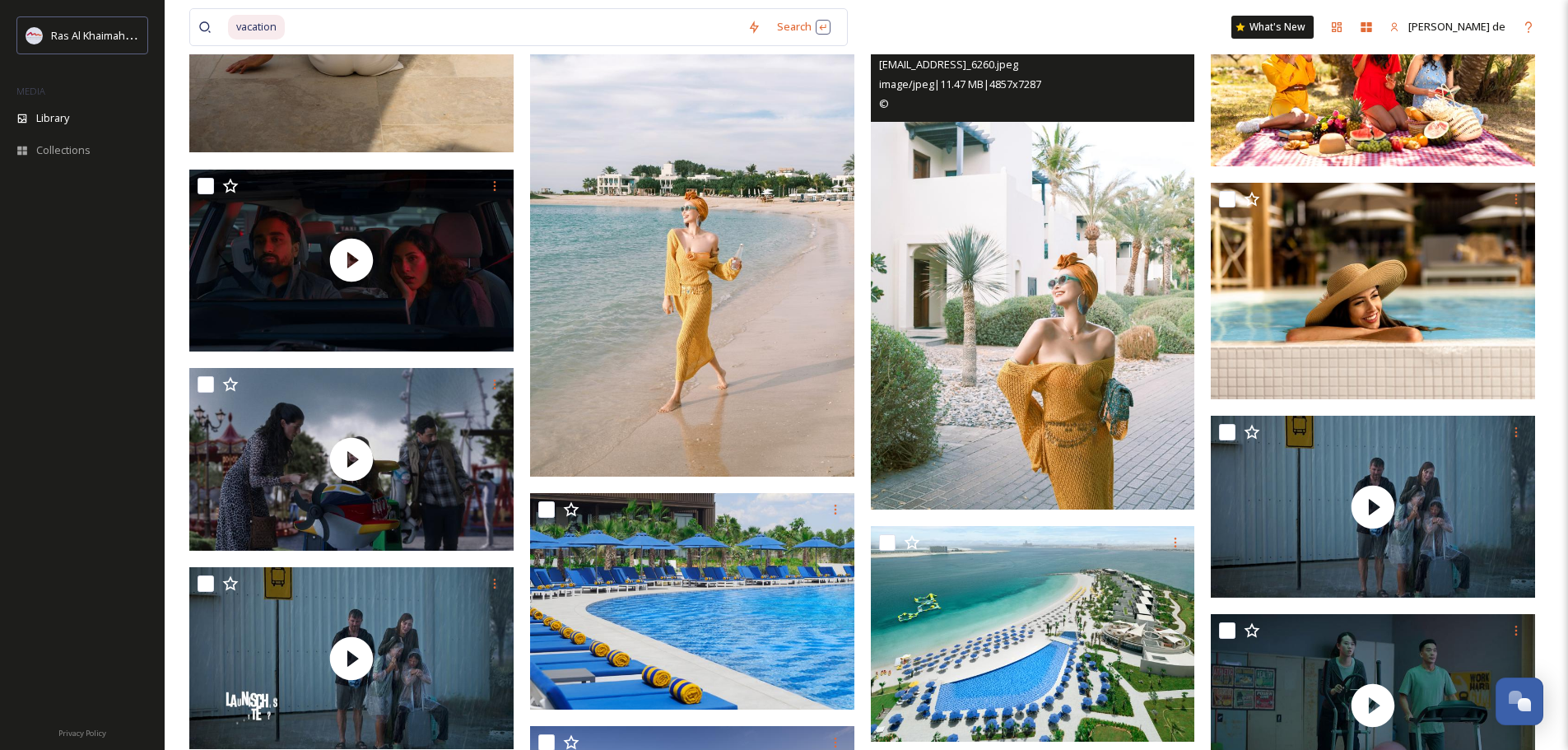
scroll to position [15390, 0]
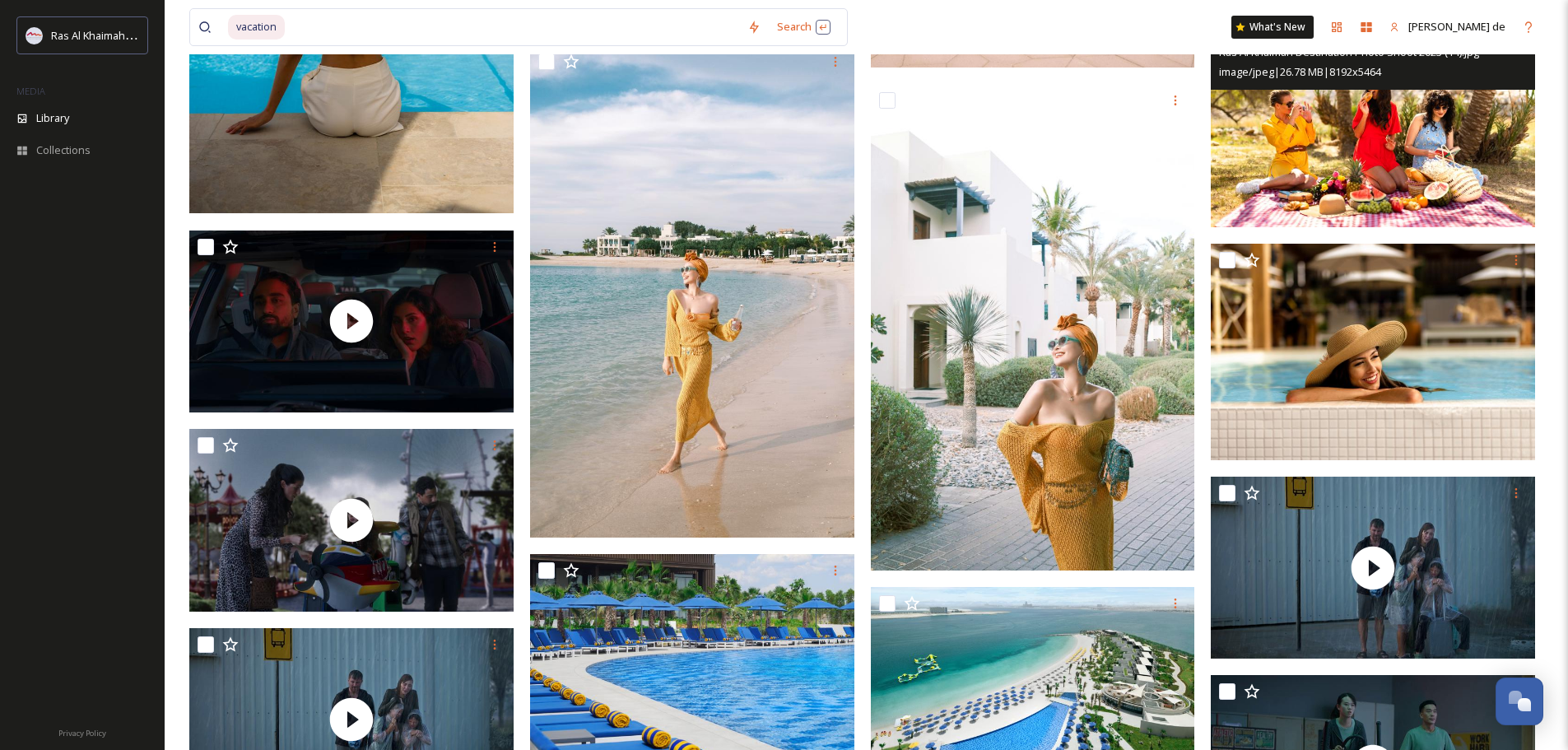
click at [1432, 138] on img at bounding box center [1373, 119] width 324 height 217
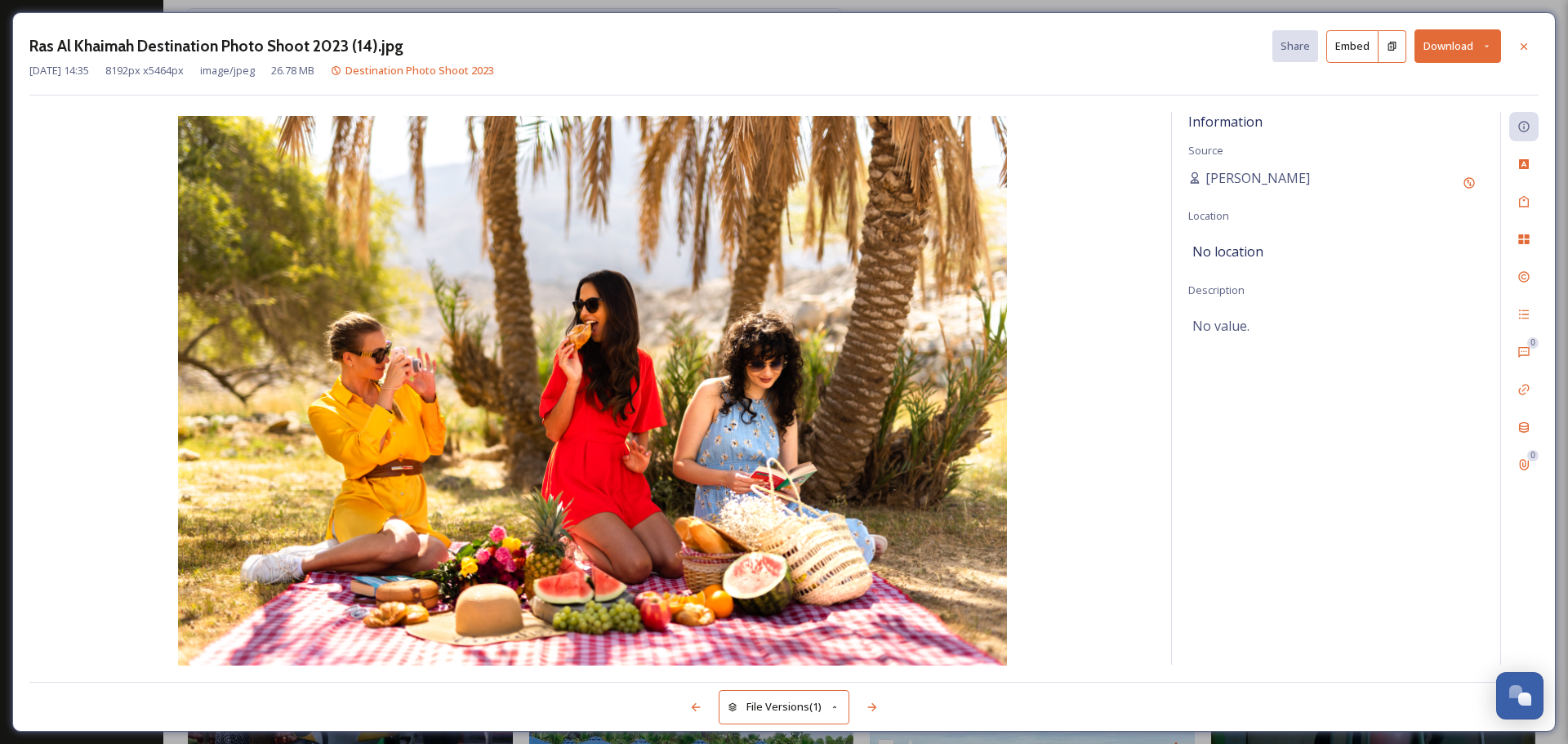
click at [1461, 51] on button "Download" at bounding box center [1458, 45] width 87 height 34
click at [1410, 89] on span "Download Original (8192 x 5464)" at bounding box center [1416, 84] width 154 height 15
click at [1526, 40] on icon at bounding box center [1525, 47] width 14 height 13
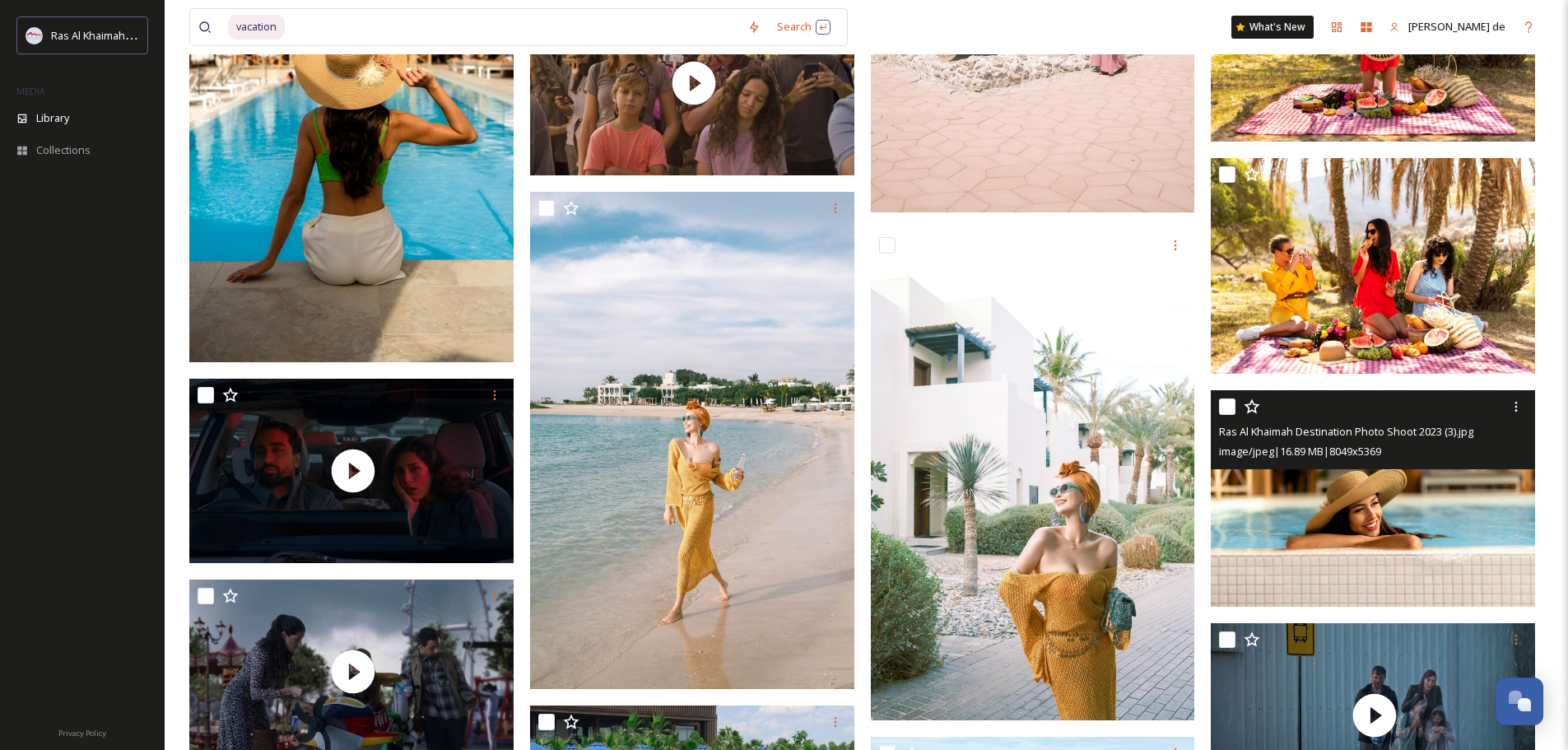
click at [1356, 465] on div "Ras Al Khaimah Destination Photo Shoot 2023 (3).jpg image/jpeg | 16.89 MB | 804…" at bounding box center [1373, 429] width 324 height 79
click at [1345, 498] on img at bounding box center [1373, 498] width 324 height 217
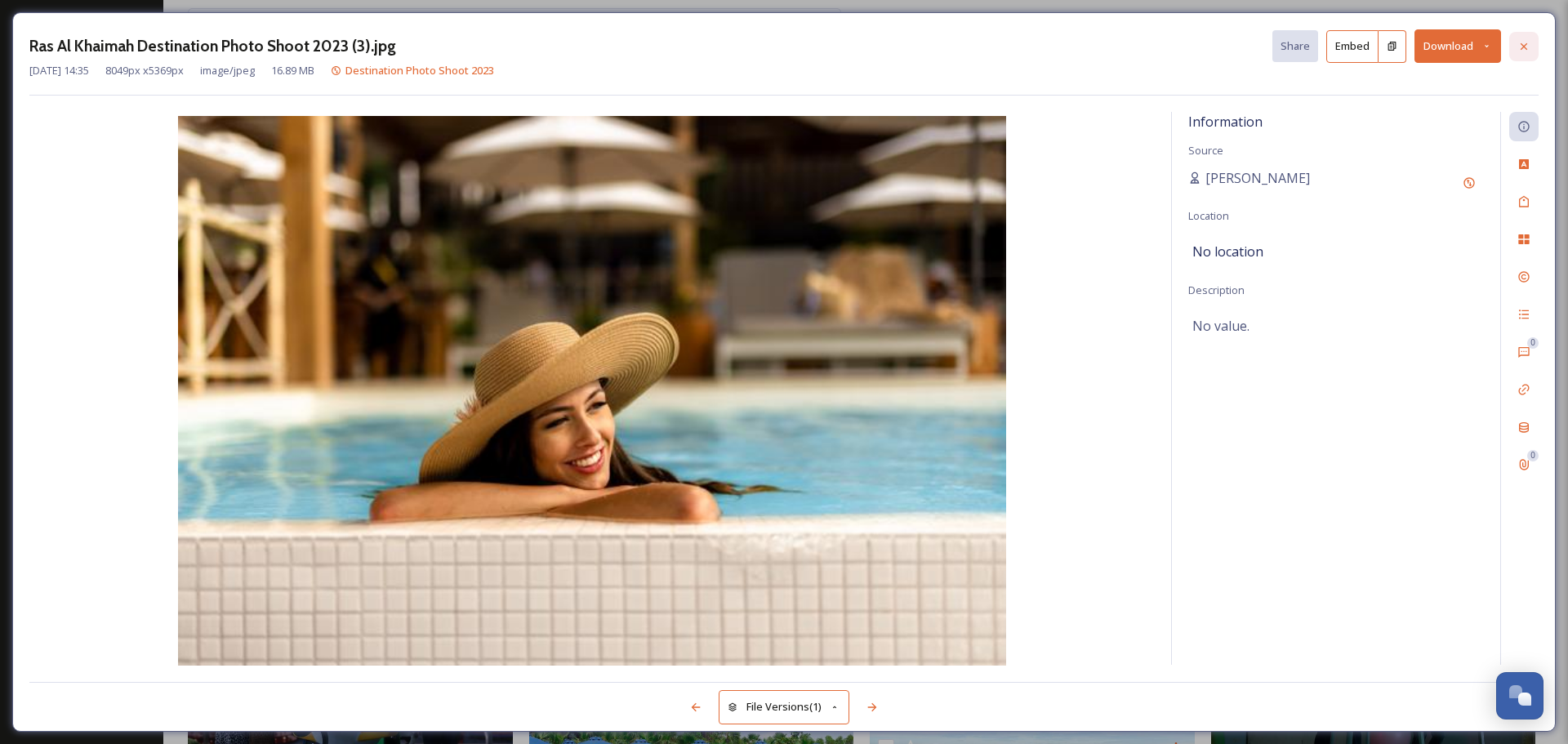
click at [1527, 47] on icon at bounding box center [1525, 47] width 14 height 13
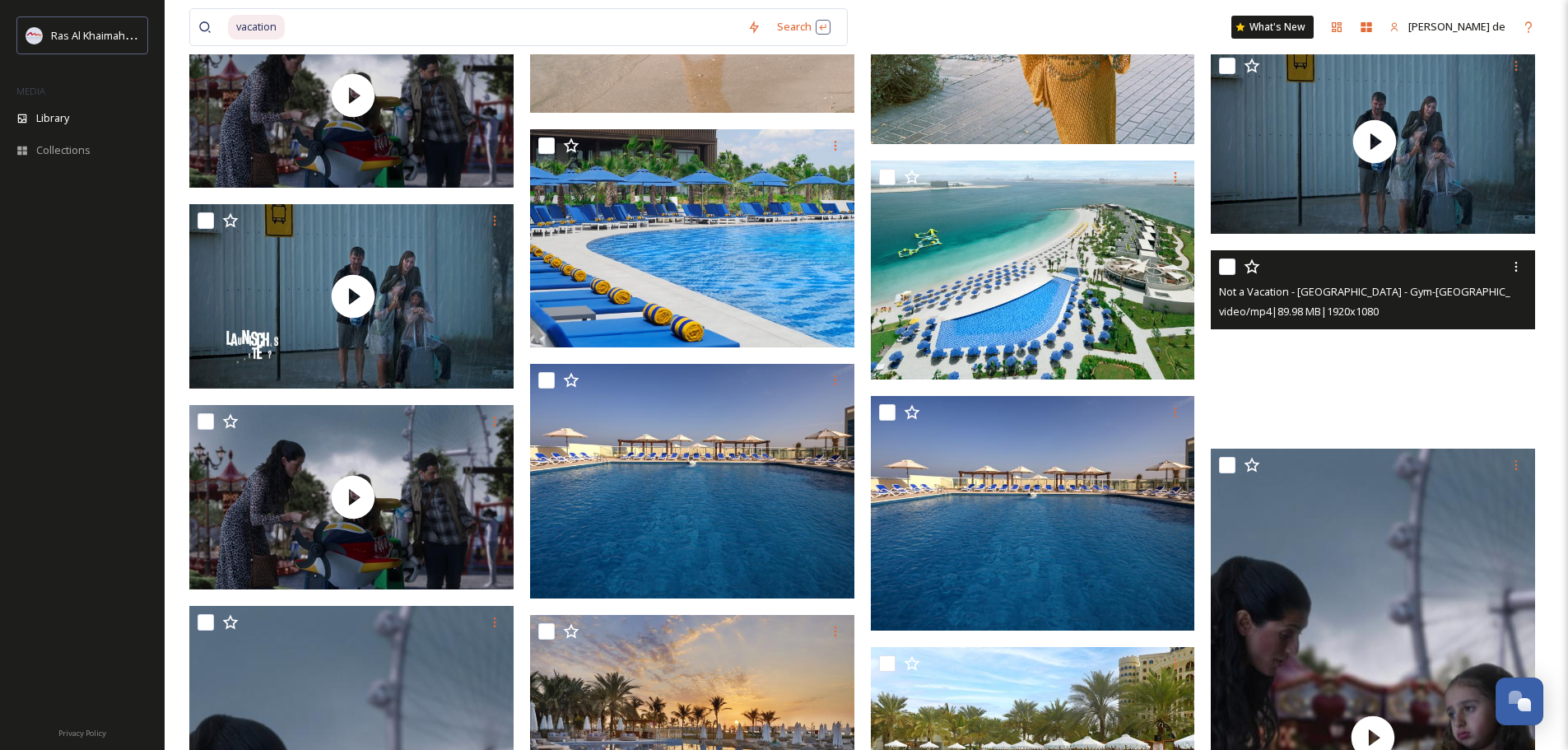
scroll to position [16542, 0]
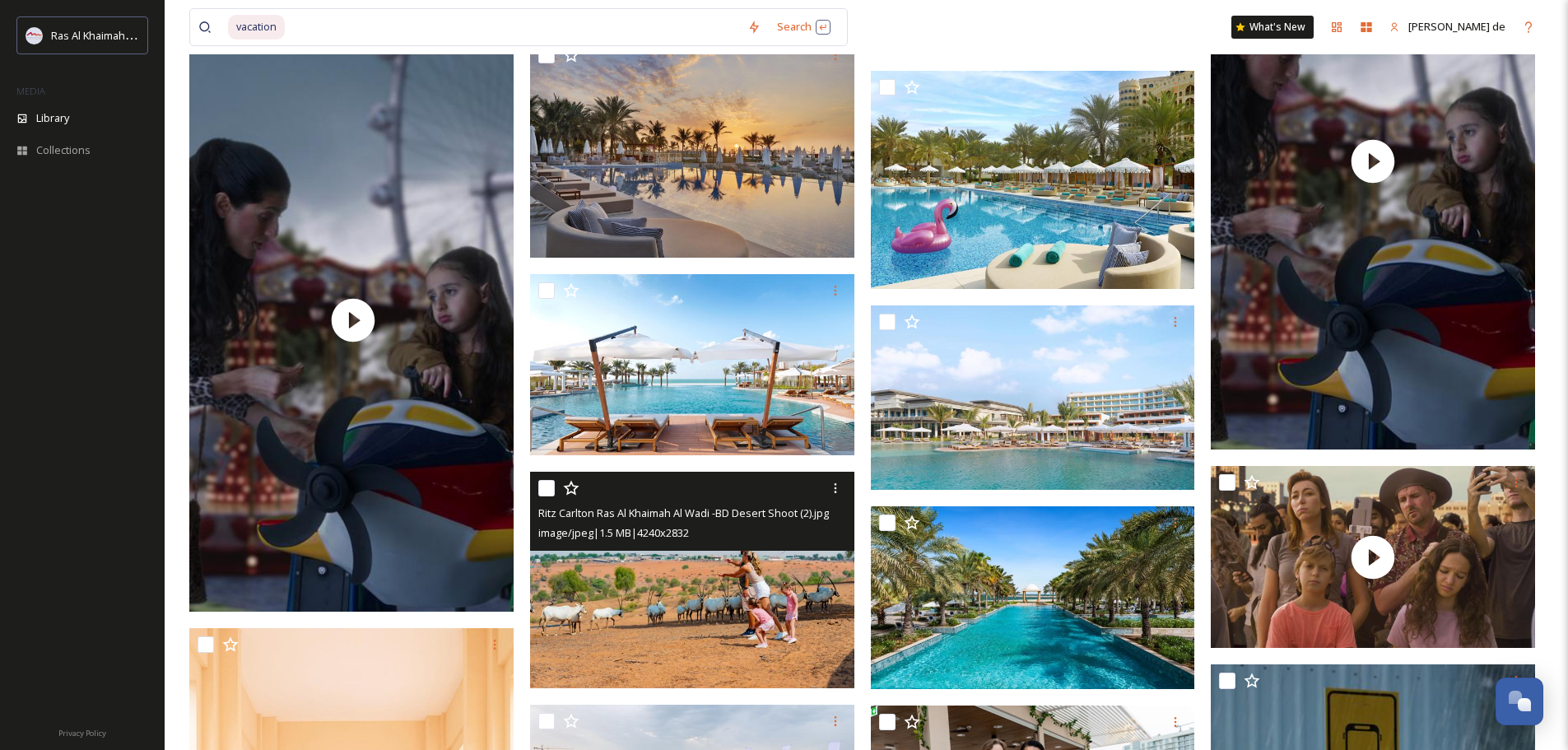
click at [717, 621] on img at bounding box center [693, 579] width 324 height 217
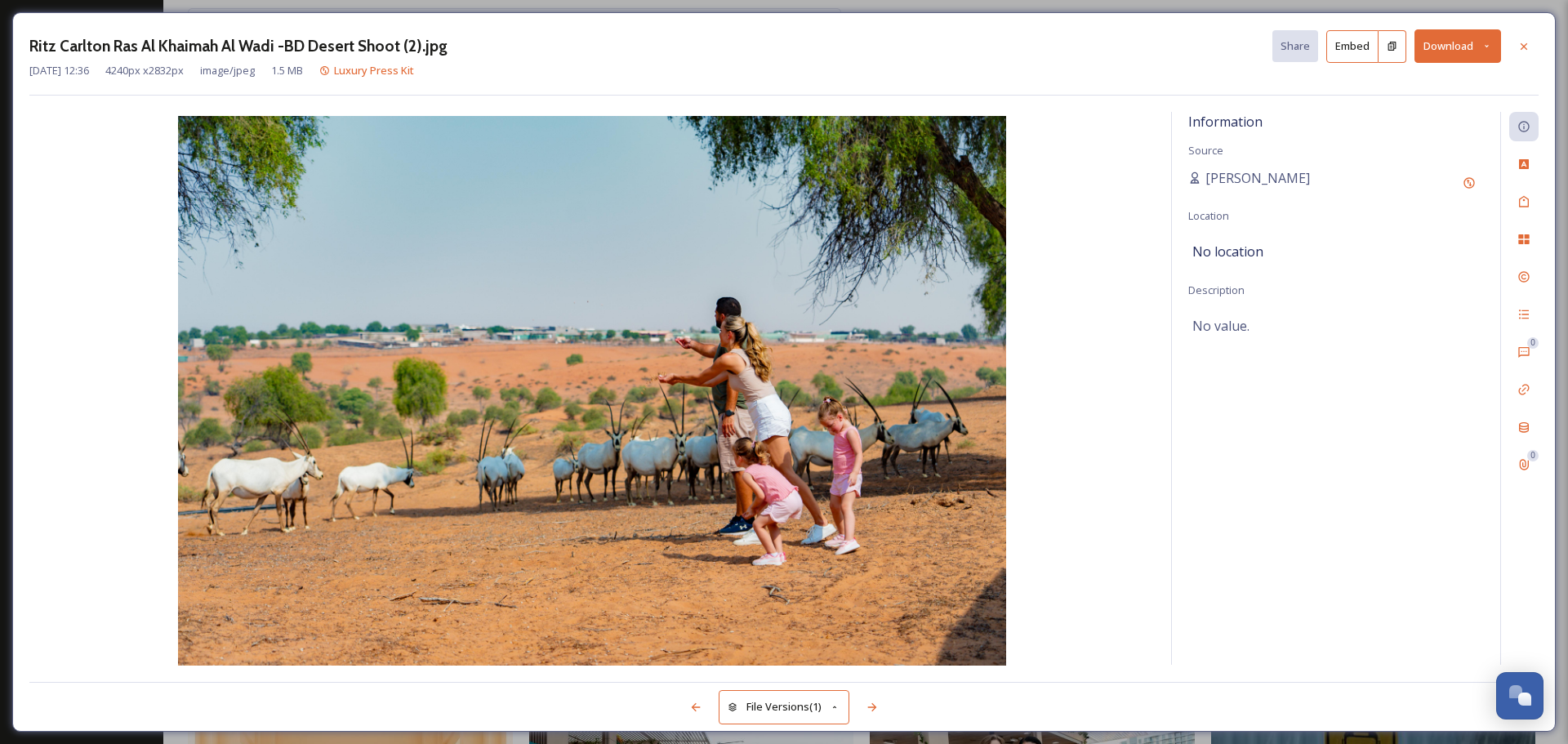
click at [1463, 62] on button "Download" at bounding box center [1458, 45] width 87 height 34
click at [1426, 84] on span "Download Original (4240 x 2832)" at bounding box center [1416, 84] width 154 height 15
click at [1084, 3] on div "Ritz Carlton Ras Al Khaimah Al Wadi -BD Desert Shoot (2).jpg Share Embed Downlo…" at bounding box center [784, 372] width 1568 height 744
click at [1528, 44] on icon at bounding box center [1525, 47] width 14 height 13
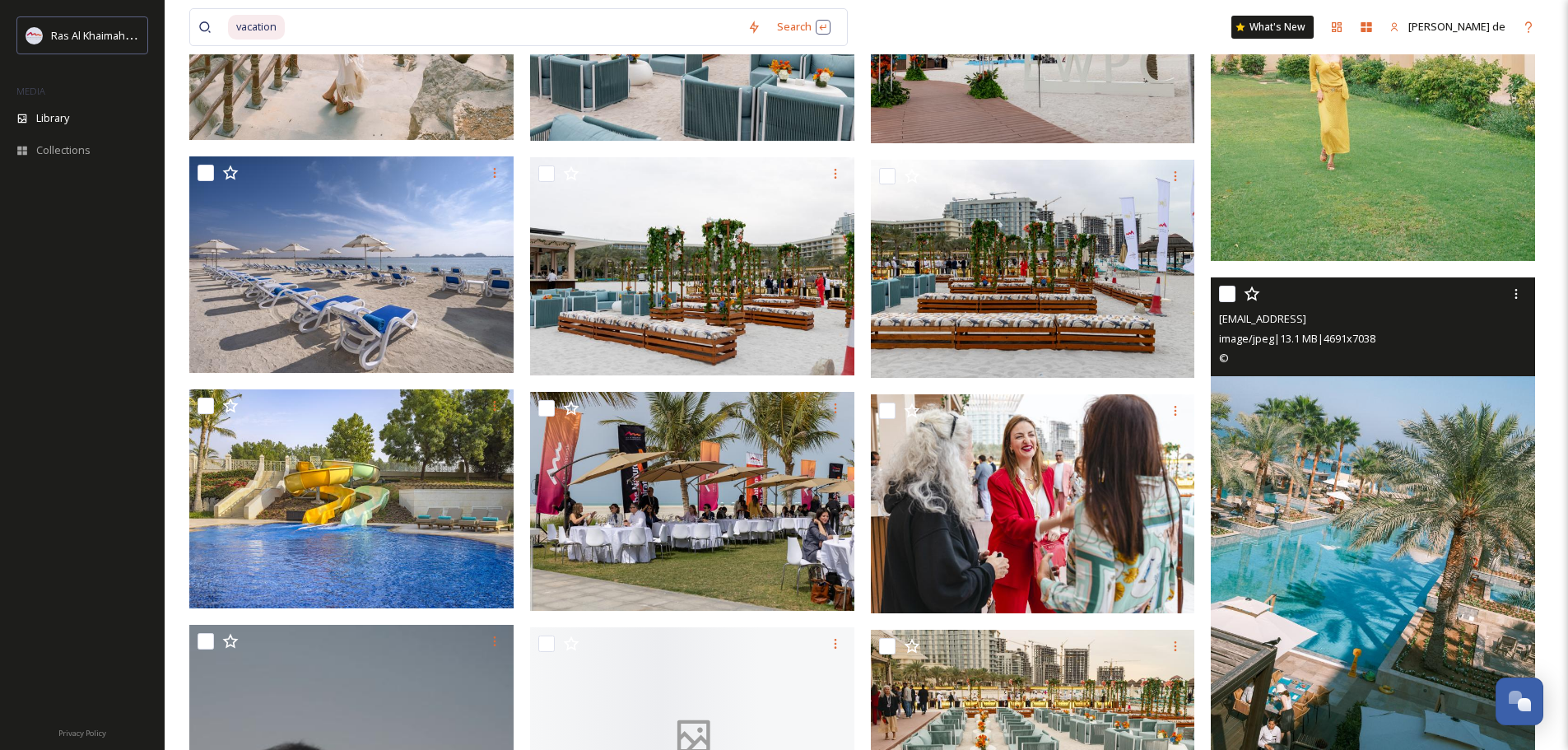
scroll to position [18105, 0]
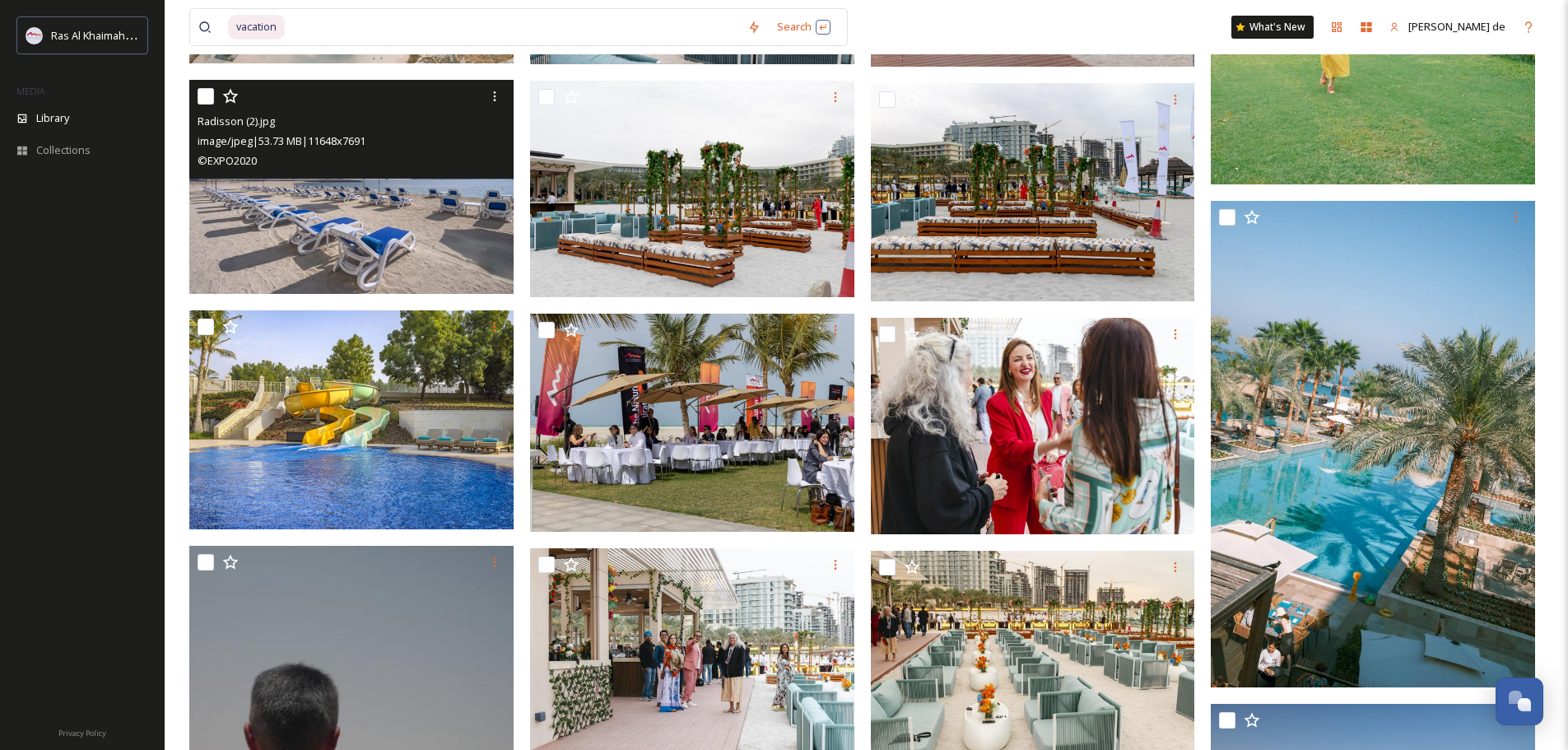
click at [436, 216] on img at bounding box center [352, 187] width 324 height 214
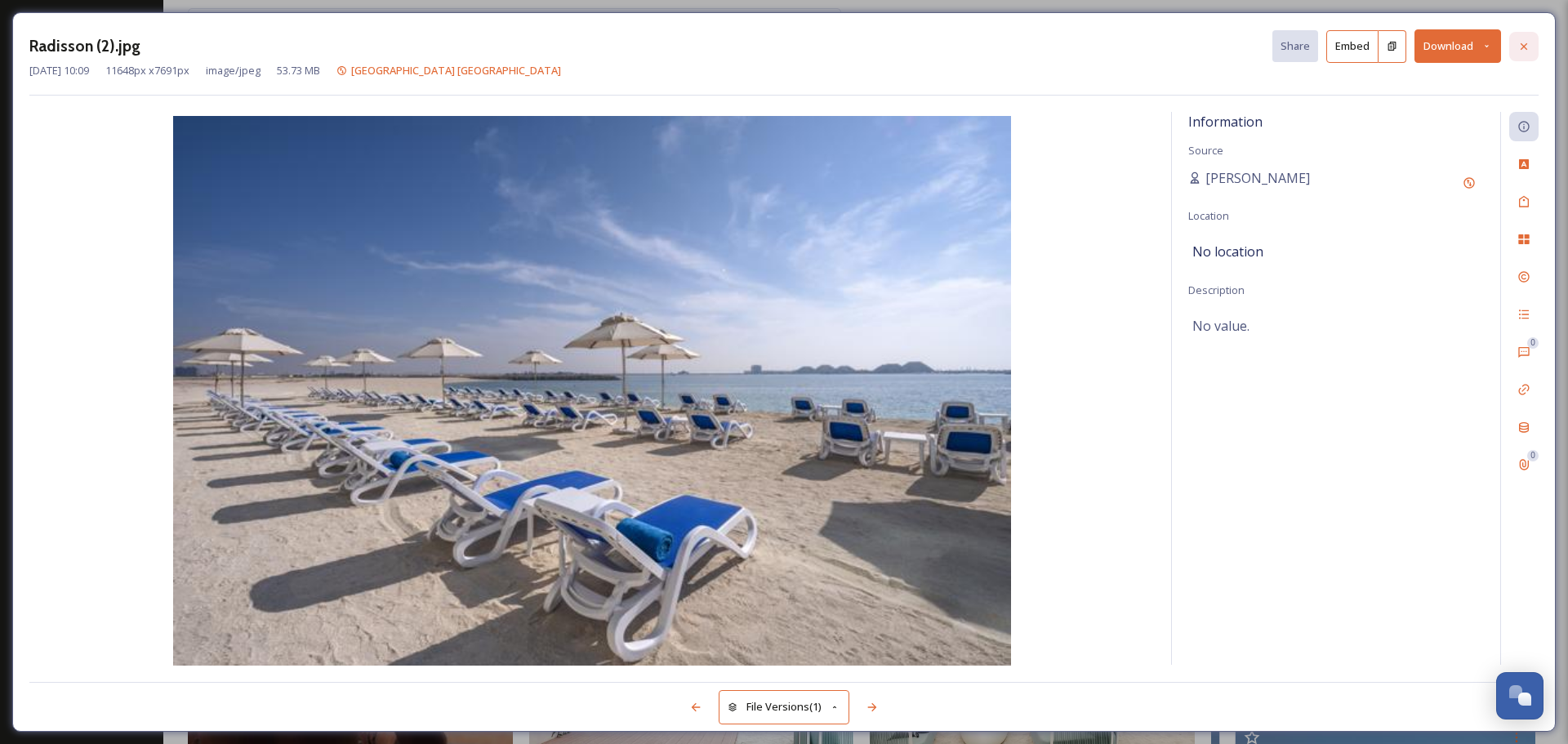
click at [1526, 50] on icon at bounding box center [1525, 47] width 14 height 13
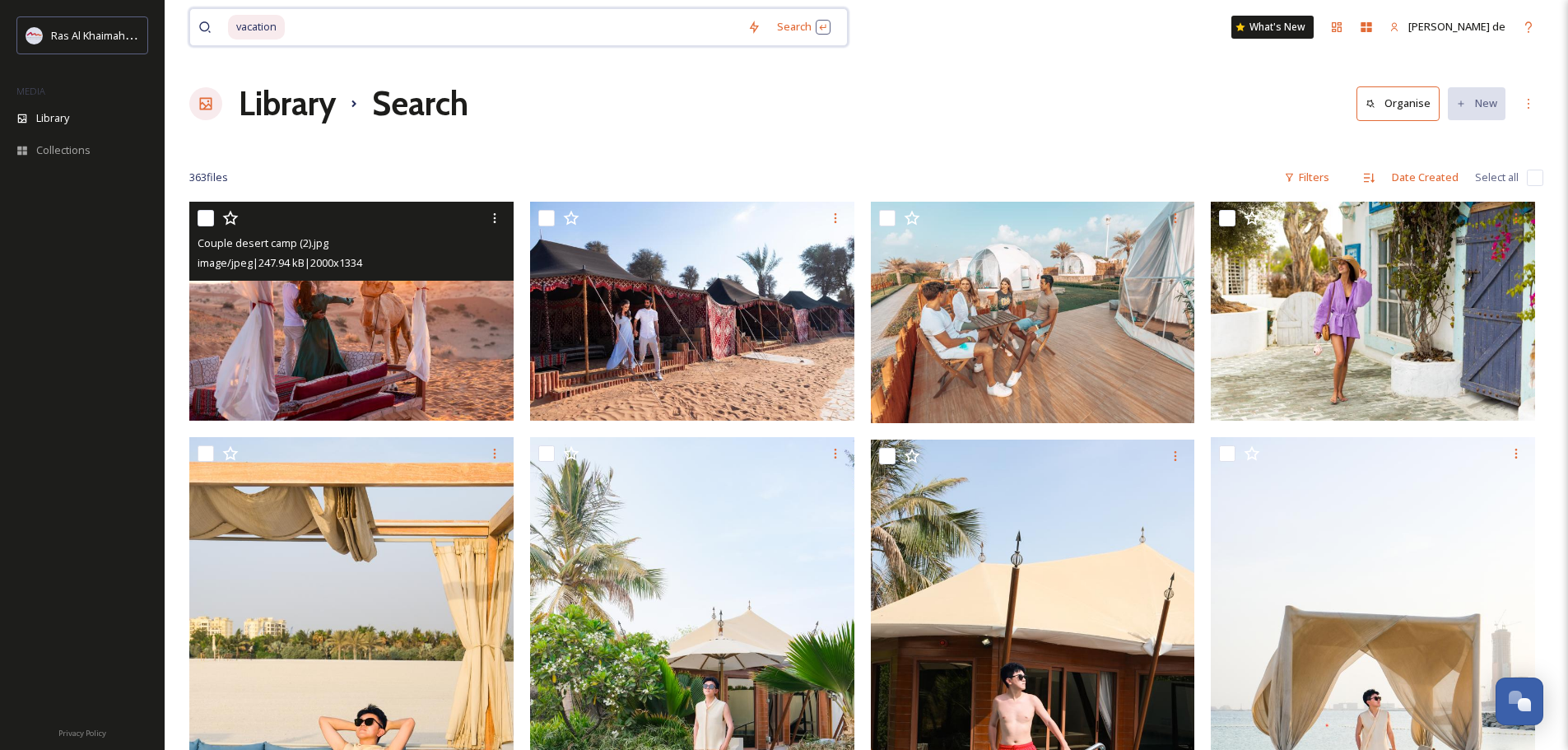
click at [455, 29] on input at bounding box center [513, 26] width 453 height 36
drag, startPoint x: 455, startPoint y: 29, endPoint x: 107, endPoint y: 32, distance: 348.0
type input "v"
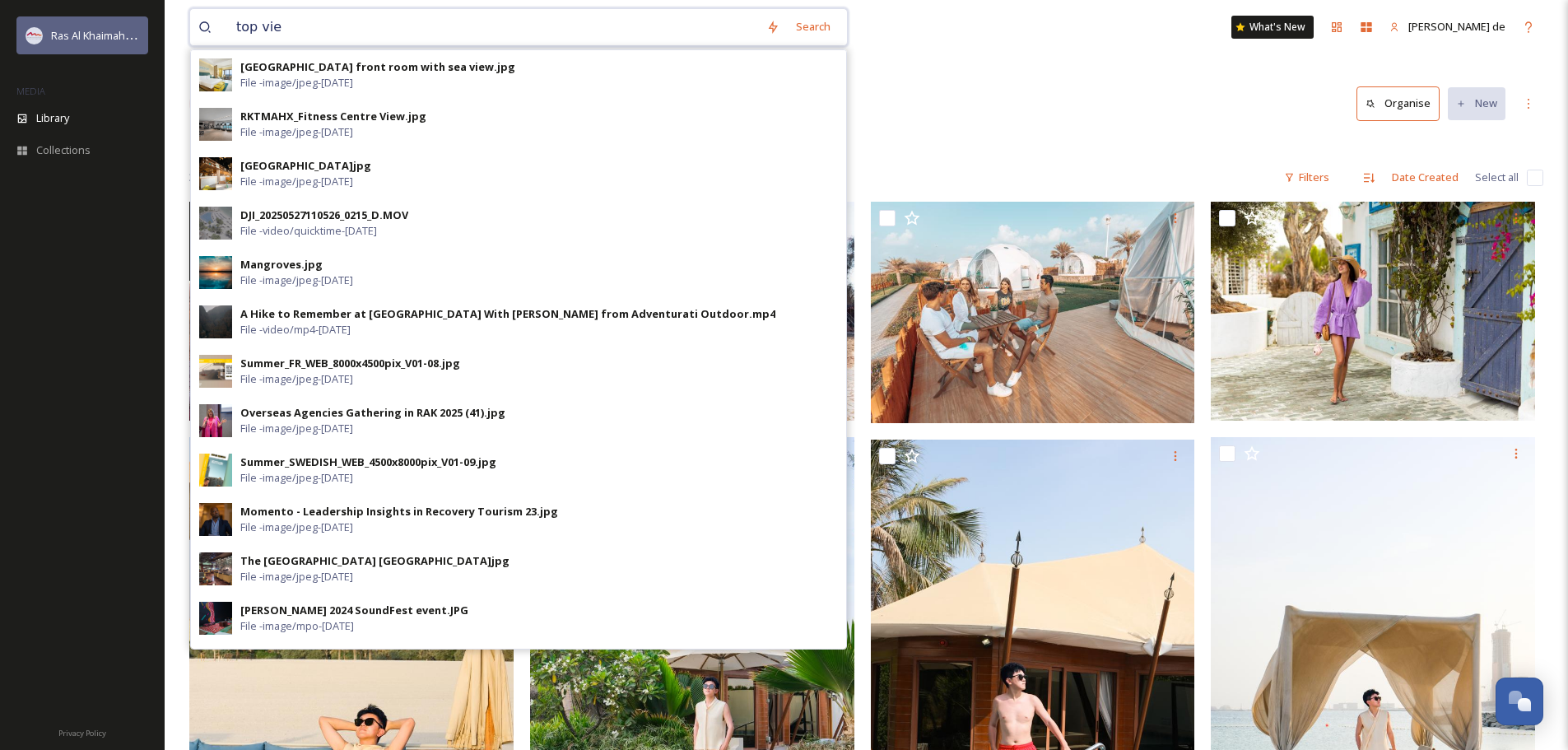
type input "top view"
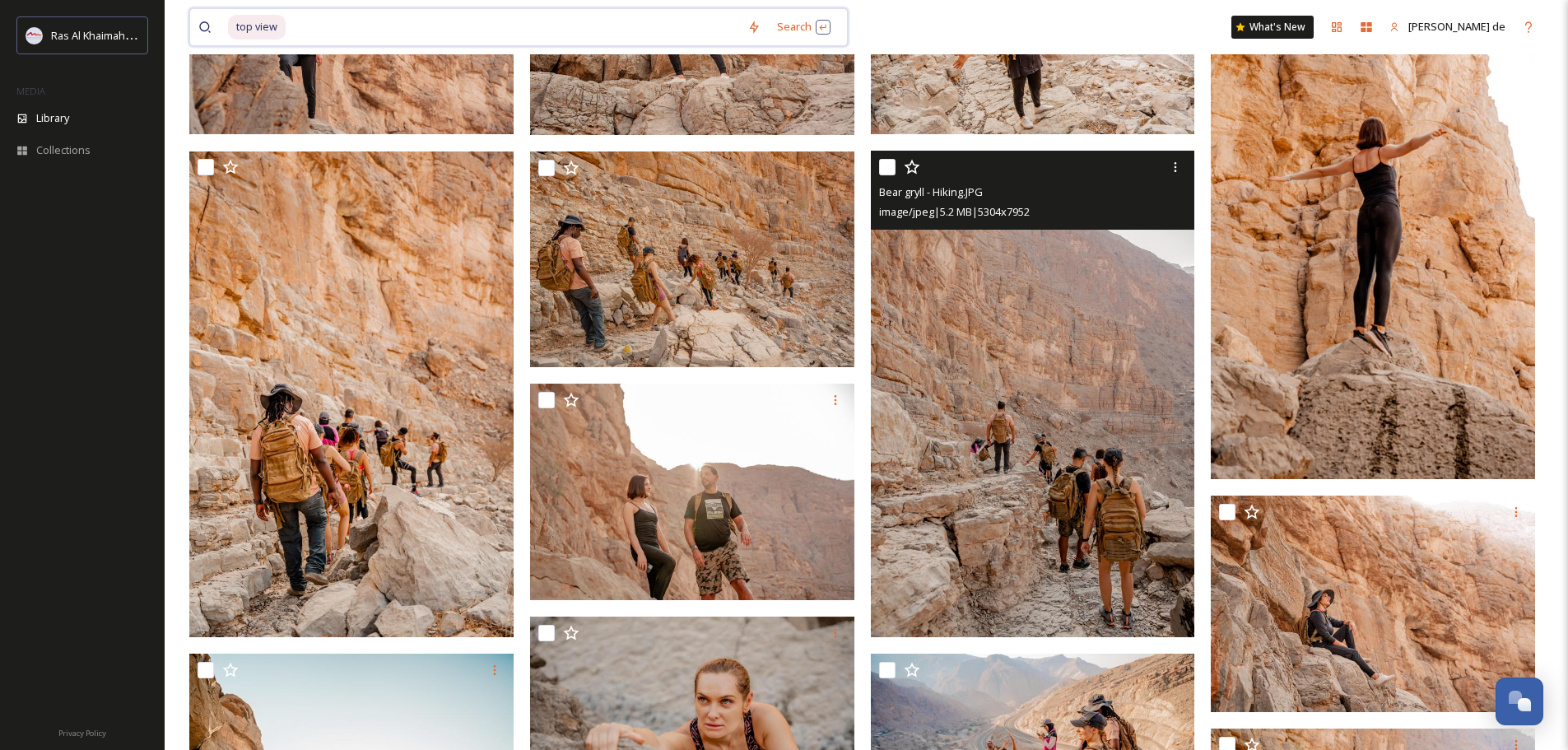
scroll to position [3451, 0]
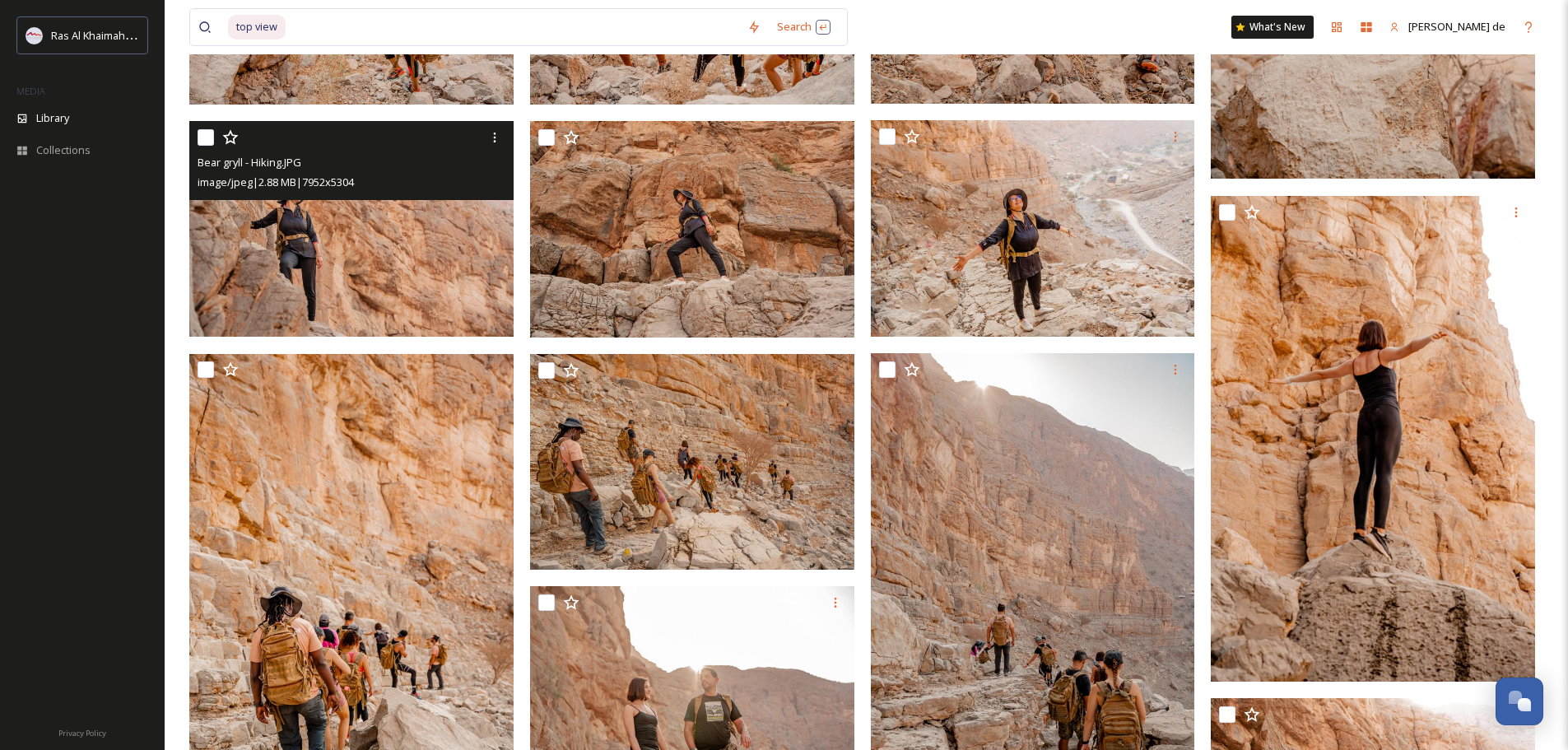
click at [307, 225] on img at bounding box center [352, 229] width 324 height 217
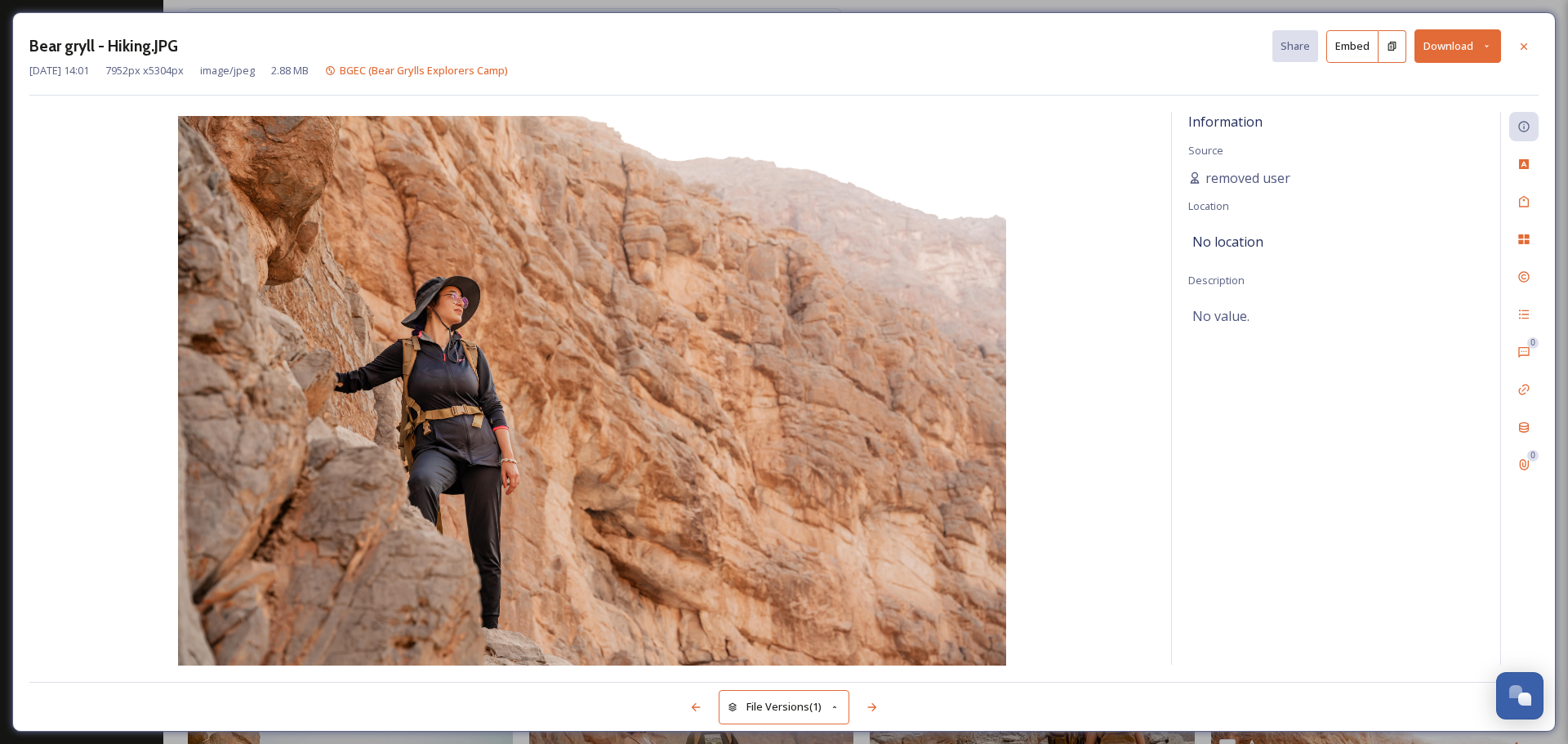
click at [1442, 52] on button "Download" at bounding box center [1458, 45] width 87 height 34
click at [1378, 91] on span "Download Original (7952 x 5304)" at bounding box center [1416, 84] width 154 height 15
click at [1520, 46] on icon at bounding box center [1525, 46] width 14 height 13
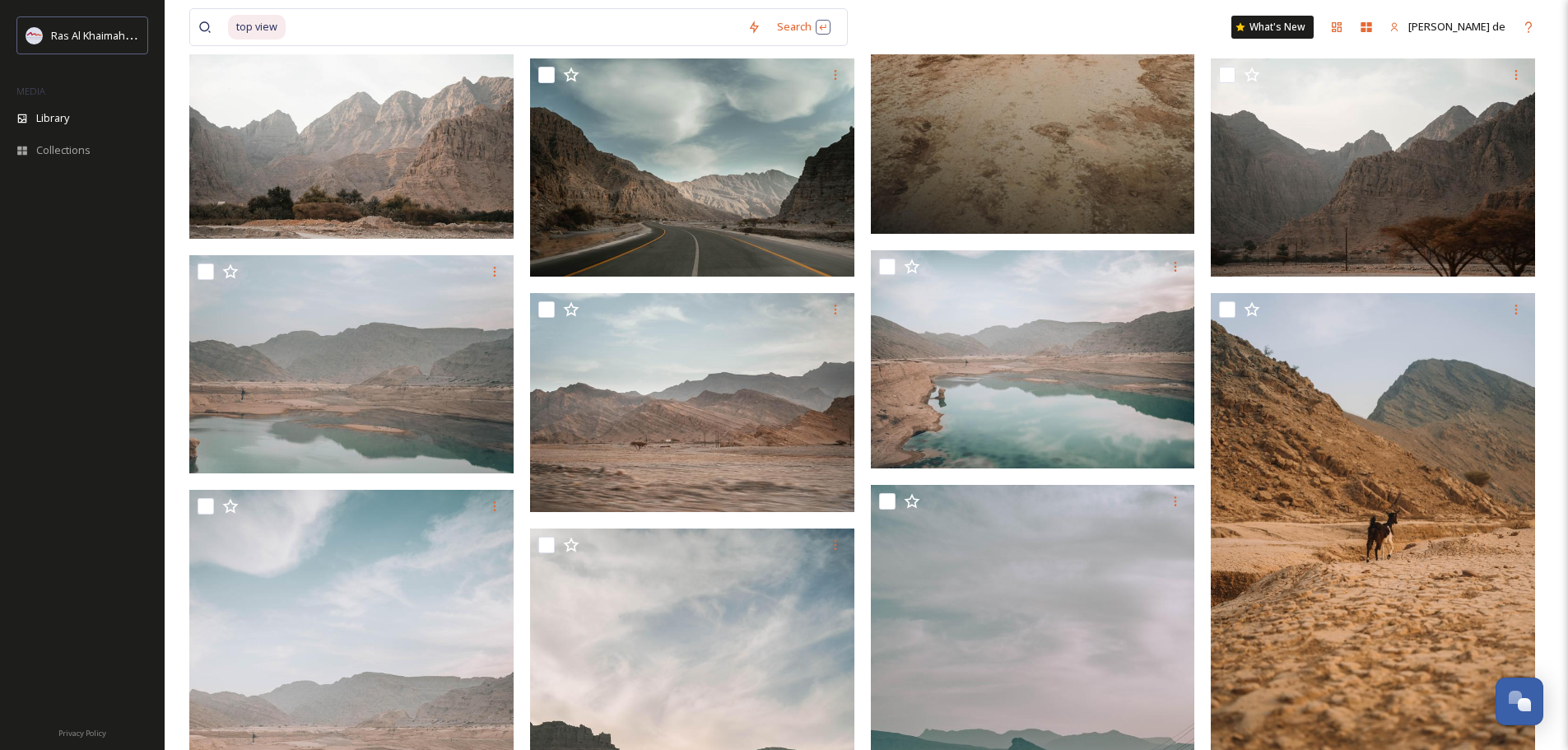
scroll to position [1640, 0]
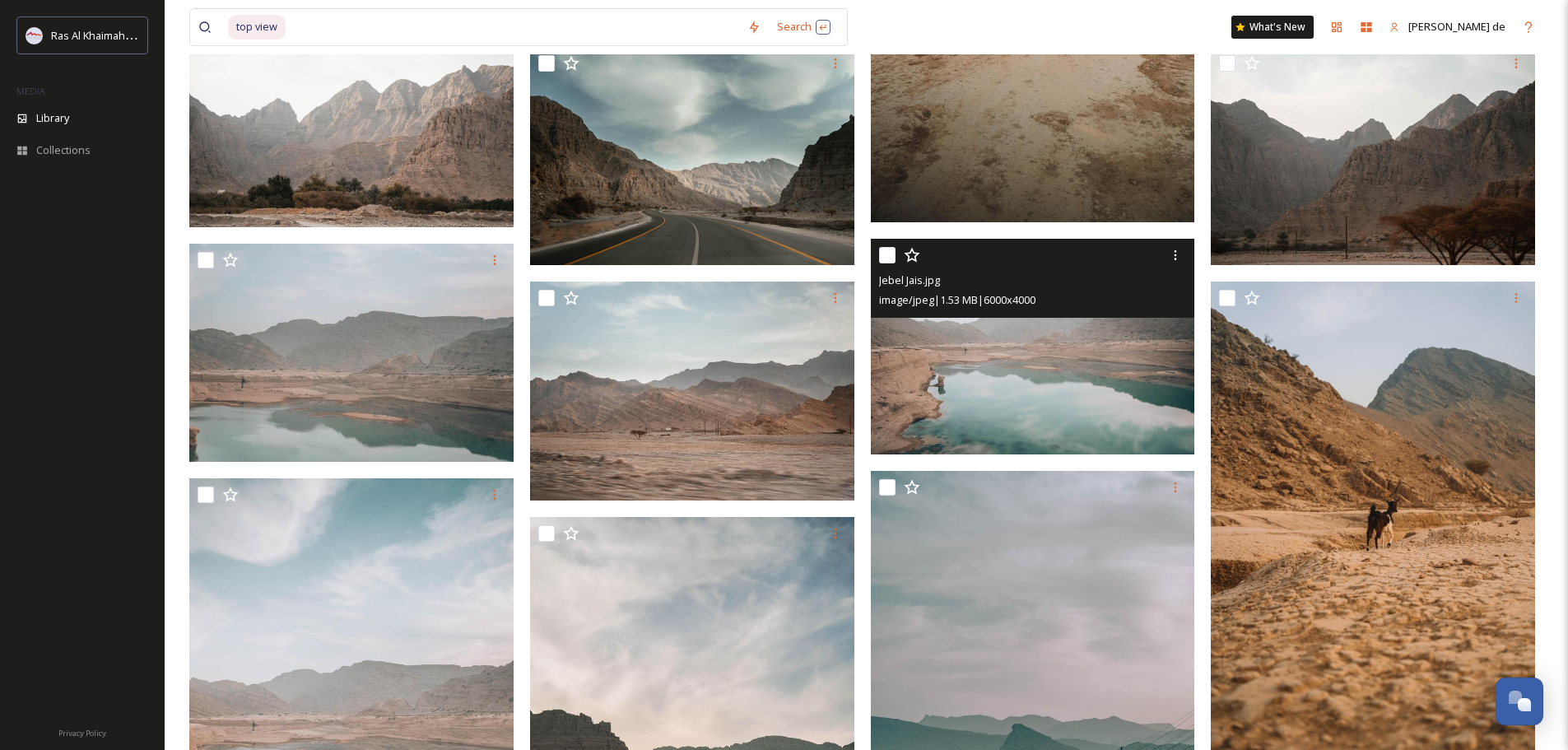
click at [1038, 414] on img at bounding box center [1033, 347] width 324 height 217
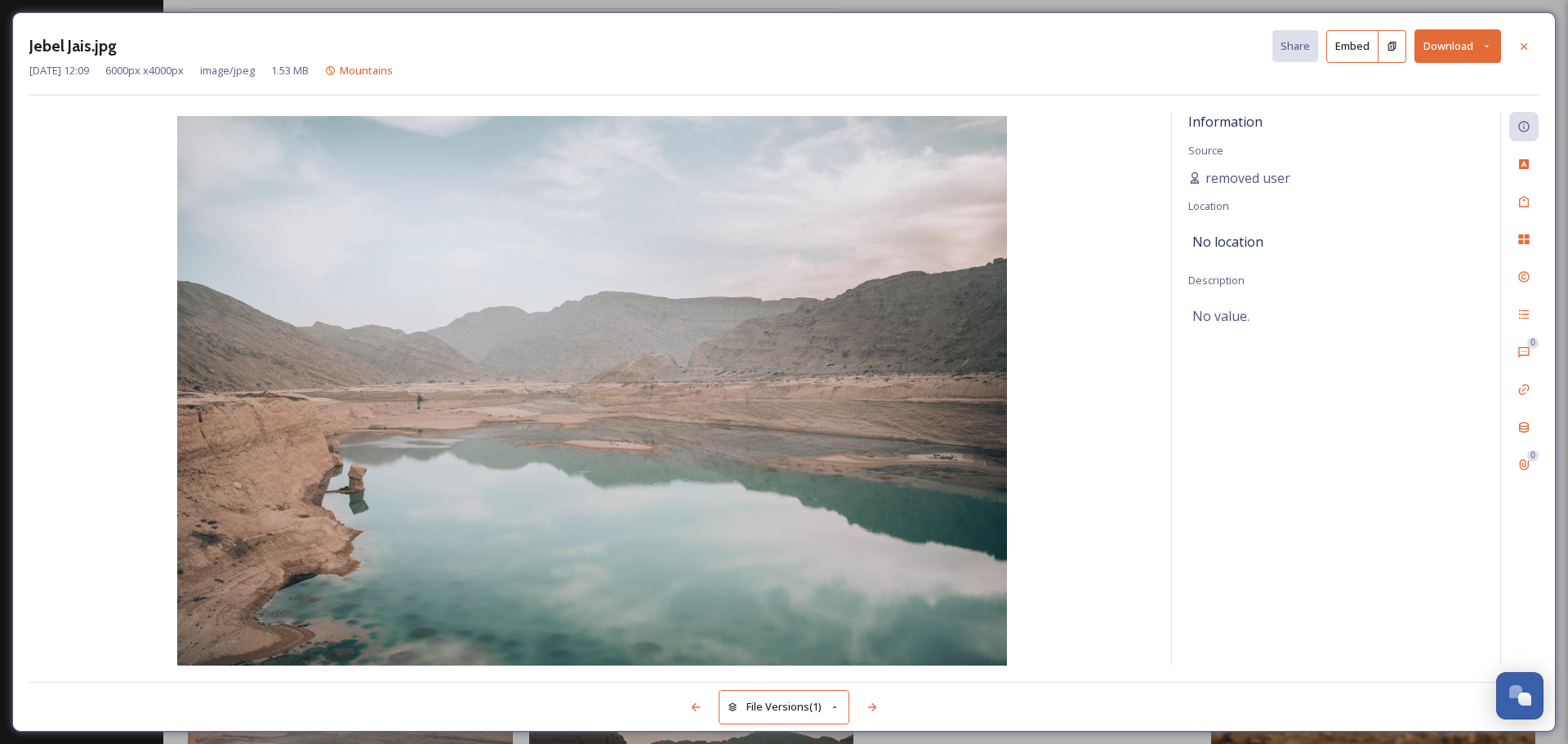
click at [1469, 50] on button "Download" at bounding box center [1458, 45] width 87 height 34
click at [1433, 83] on span "Download Original (6000 x 4000)" at bounding box center [1416, 84] width 154 height 15
click at [1527, 40] on icon at bounding box center [1525, 47] width 14 height 13
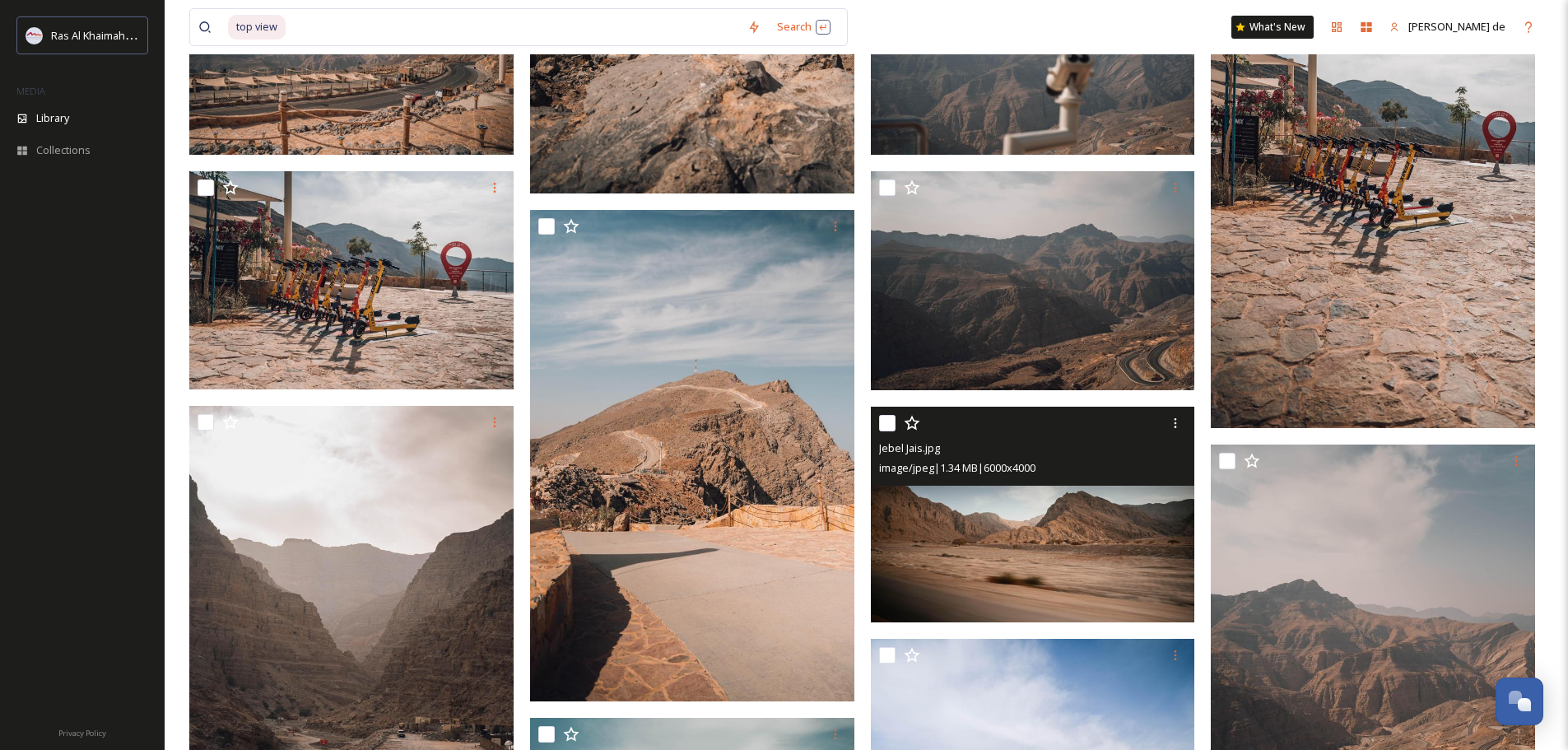
scroll to position [1146, 0]
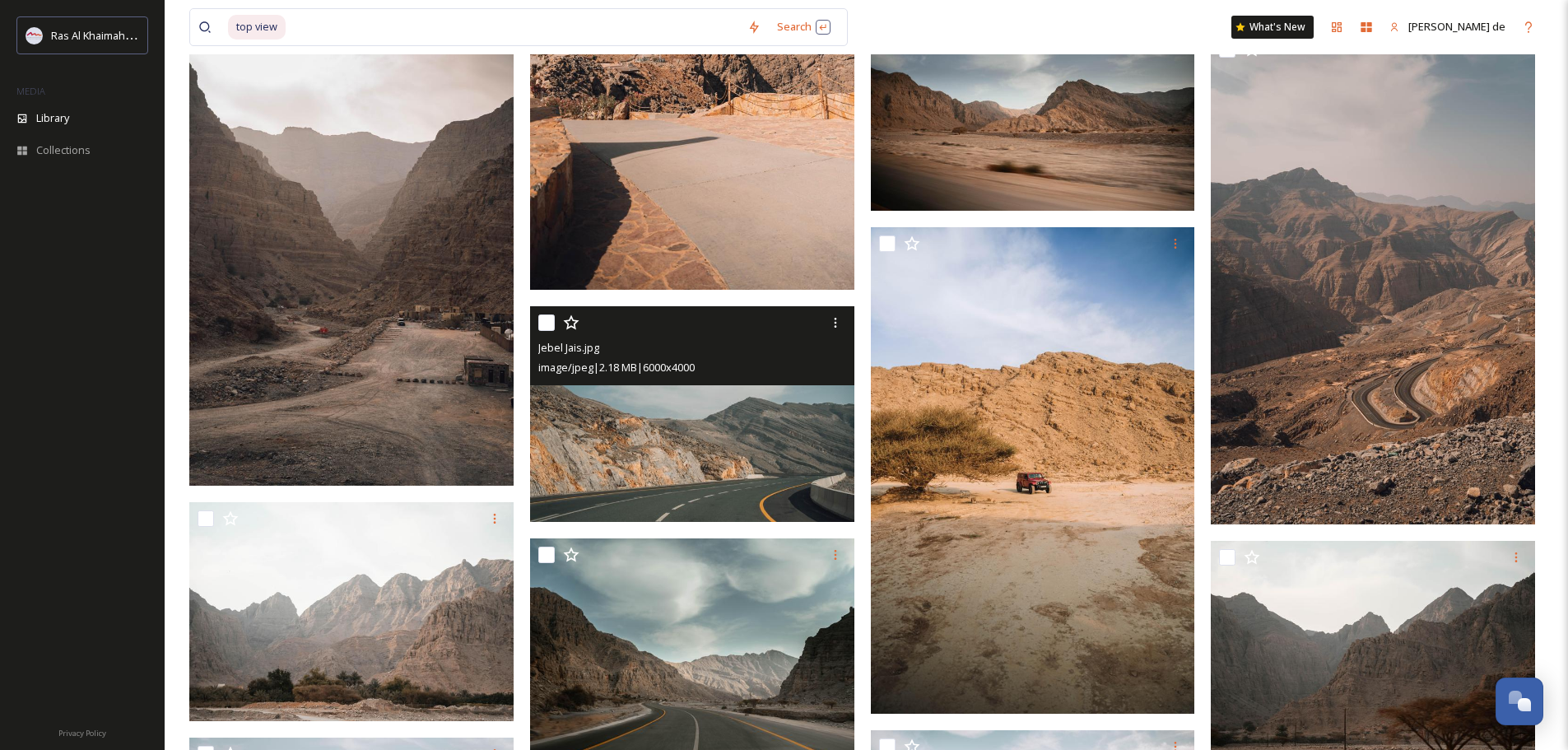
click at [733, 419] on img at bounding box center [693, 413] width 324 height 217
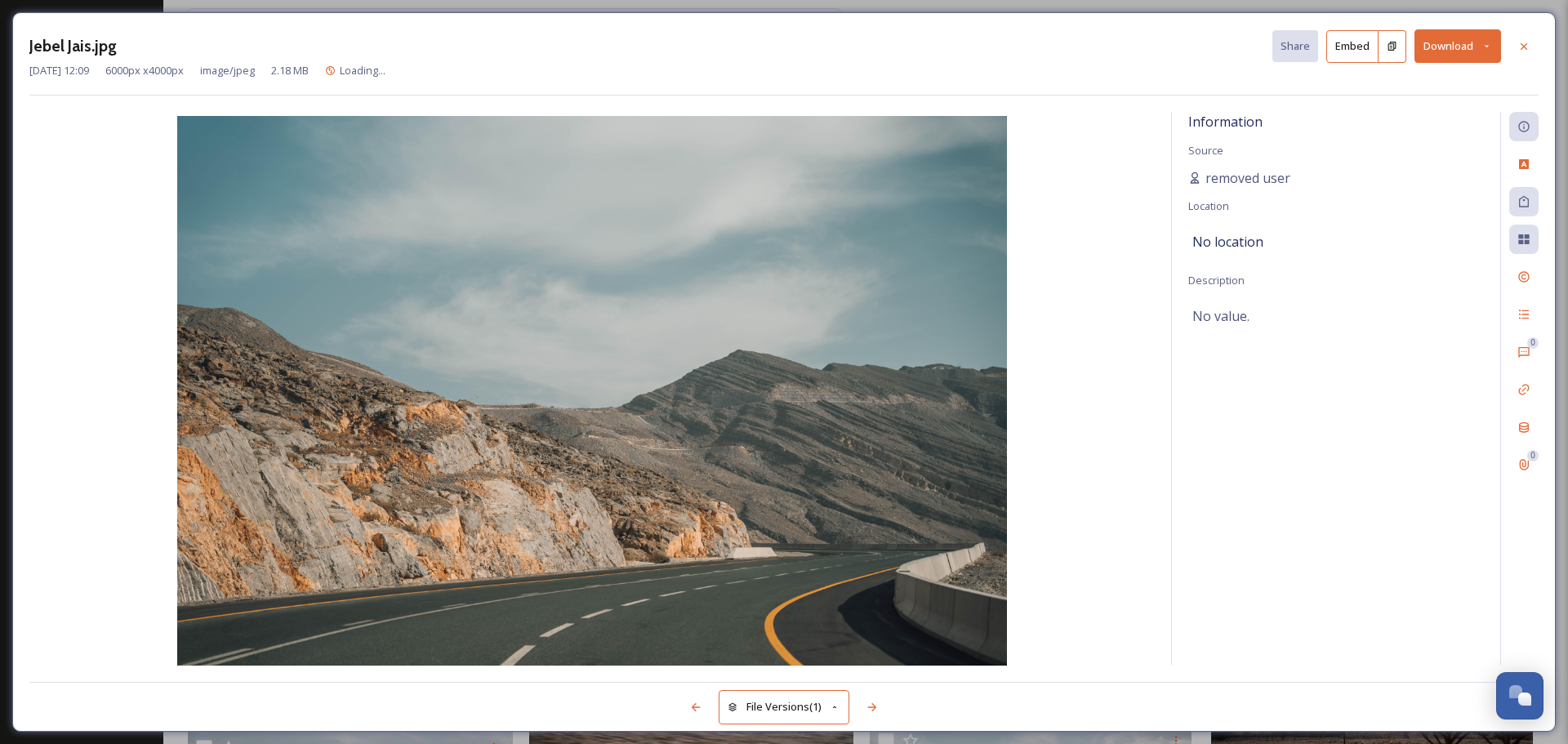
click at [1467, 46] on button "Download" at bounding box center [1458, 45] width 87 height 34
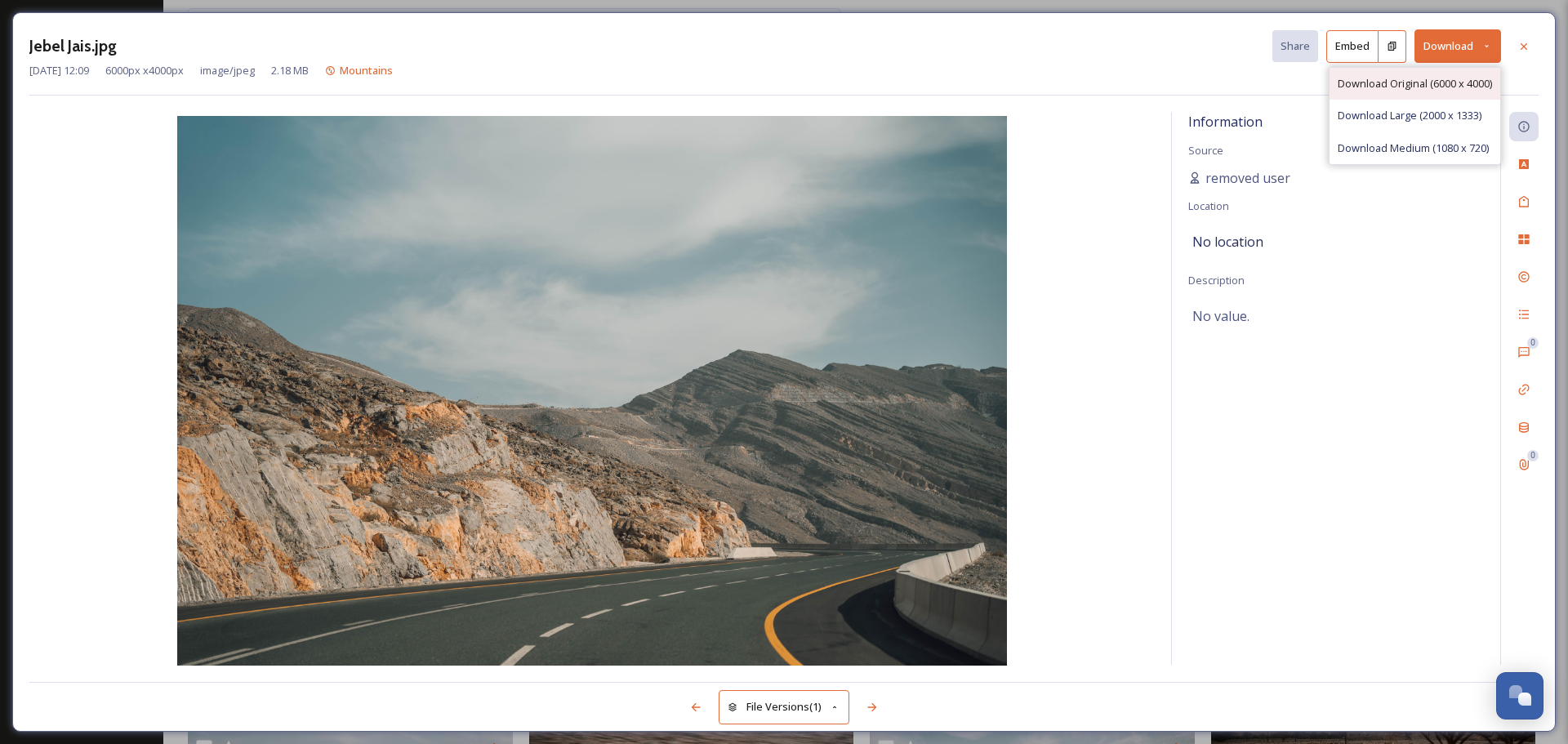
click at [1442, 82] on span "Download Original (6000 x 4000)" at bounding box center [1416, 84] width 154 height 15
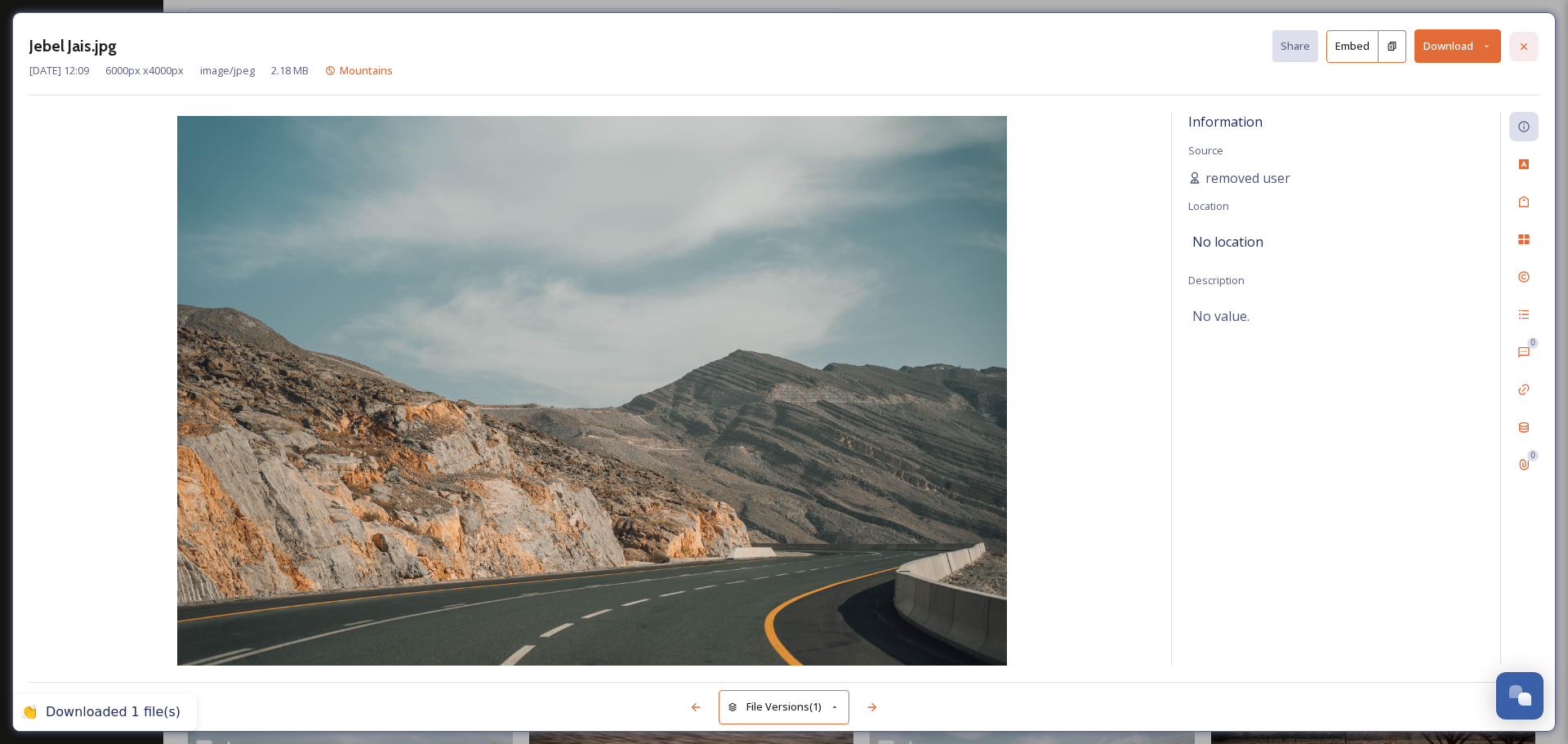
click at [1514, 46] on div at bounding box center [1524, 46] width 29 height 29
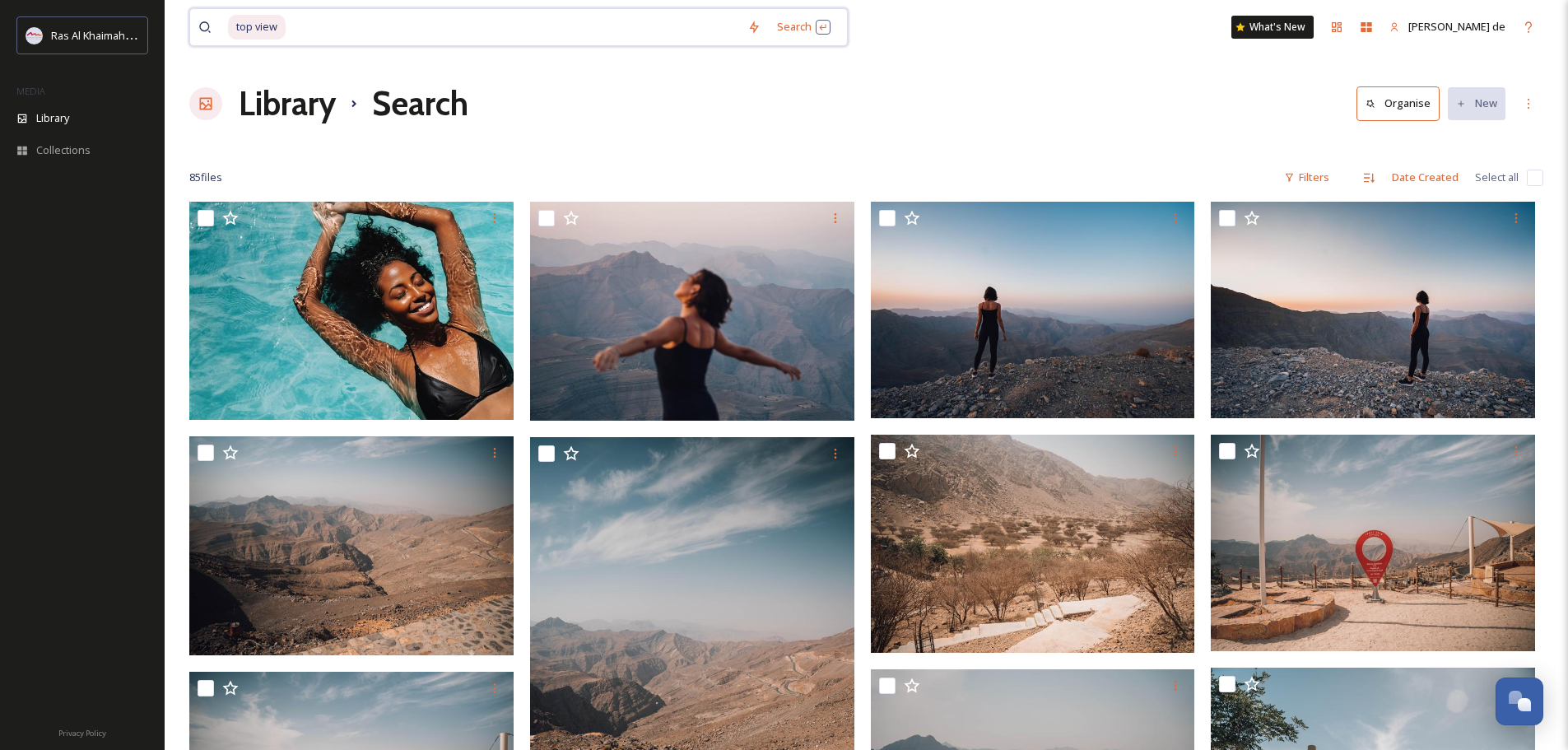
click at [458, 31] on input at bounding box center [513, 26] width 452 height 36
drag, startPoint x: 458, startPoint y: 31, endPoint x: 206, endPoint y: 31, distance: 252.0
click at [206, 31] on div "top view" at bounding box center [468, 26] width 541 height 36
type input "t"
type input "beach"
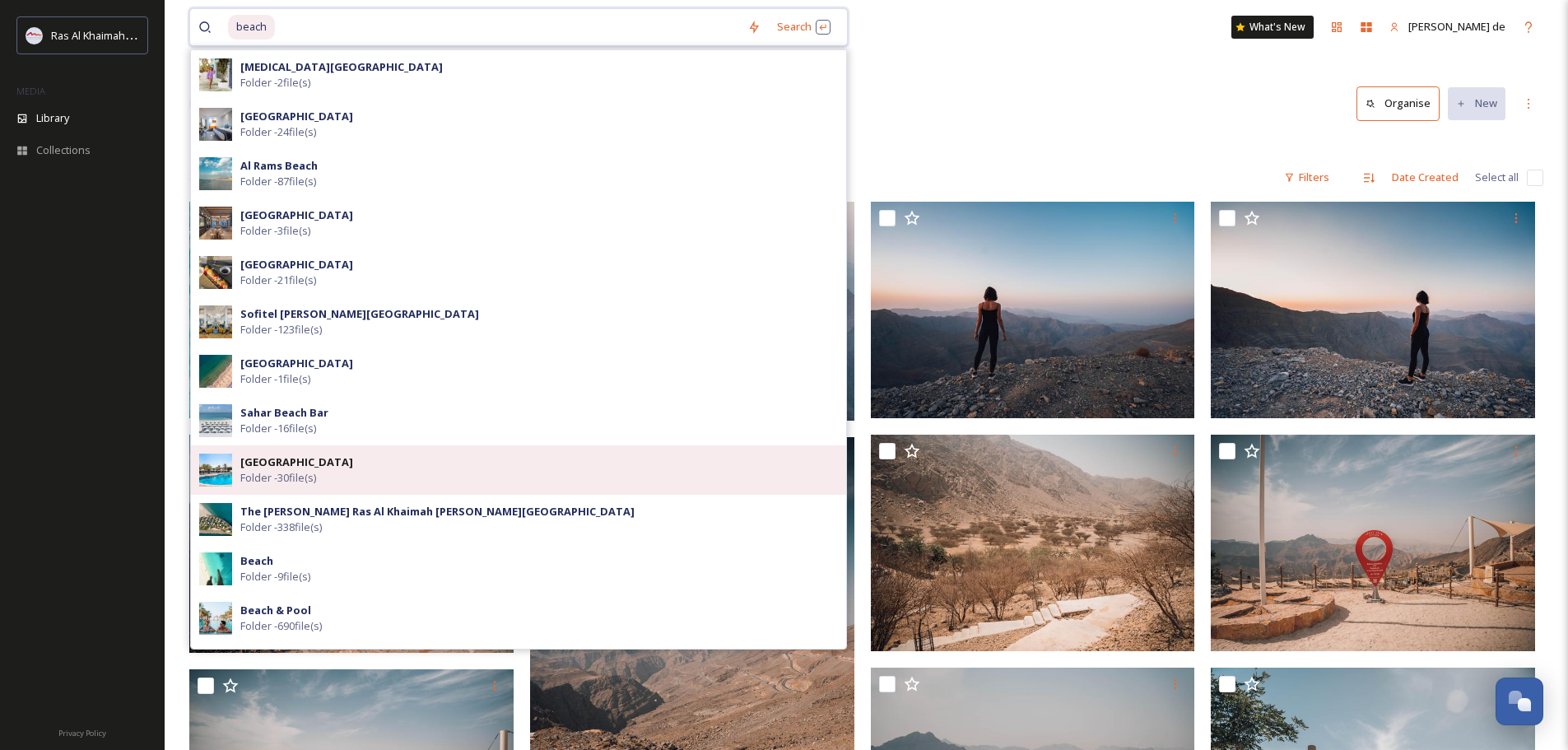
type input "+"
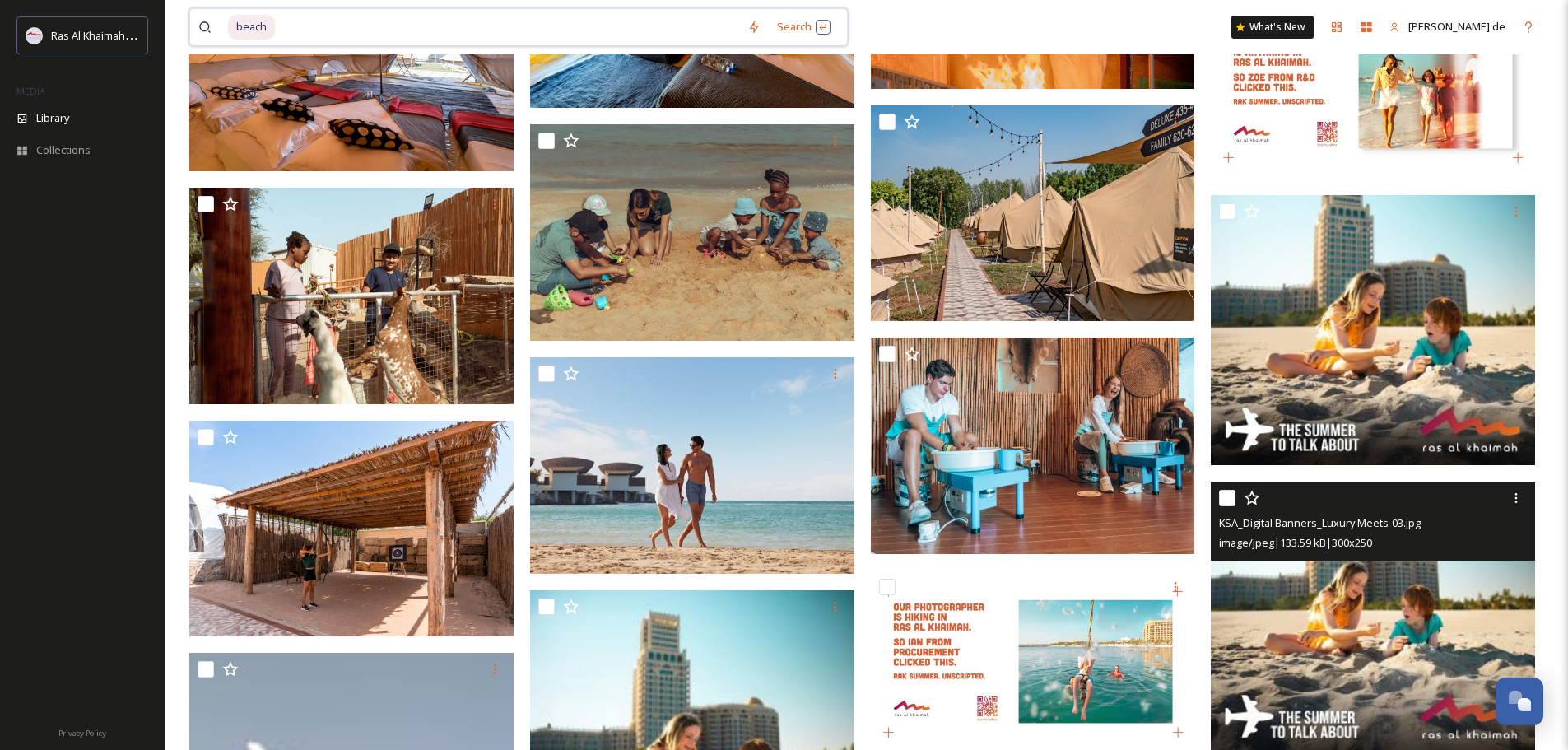
scroll to position [5349, 0]
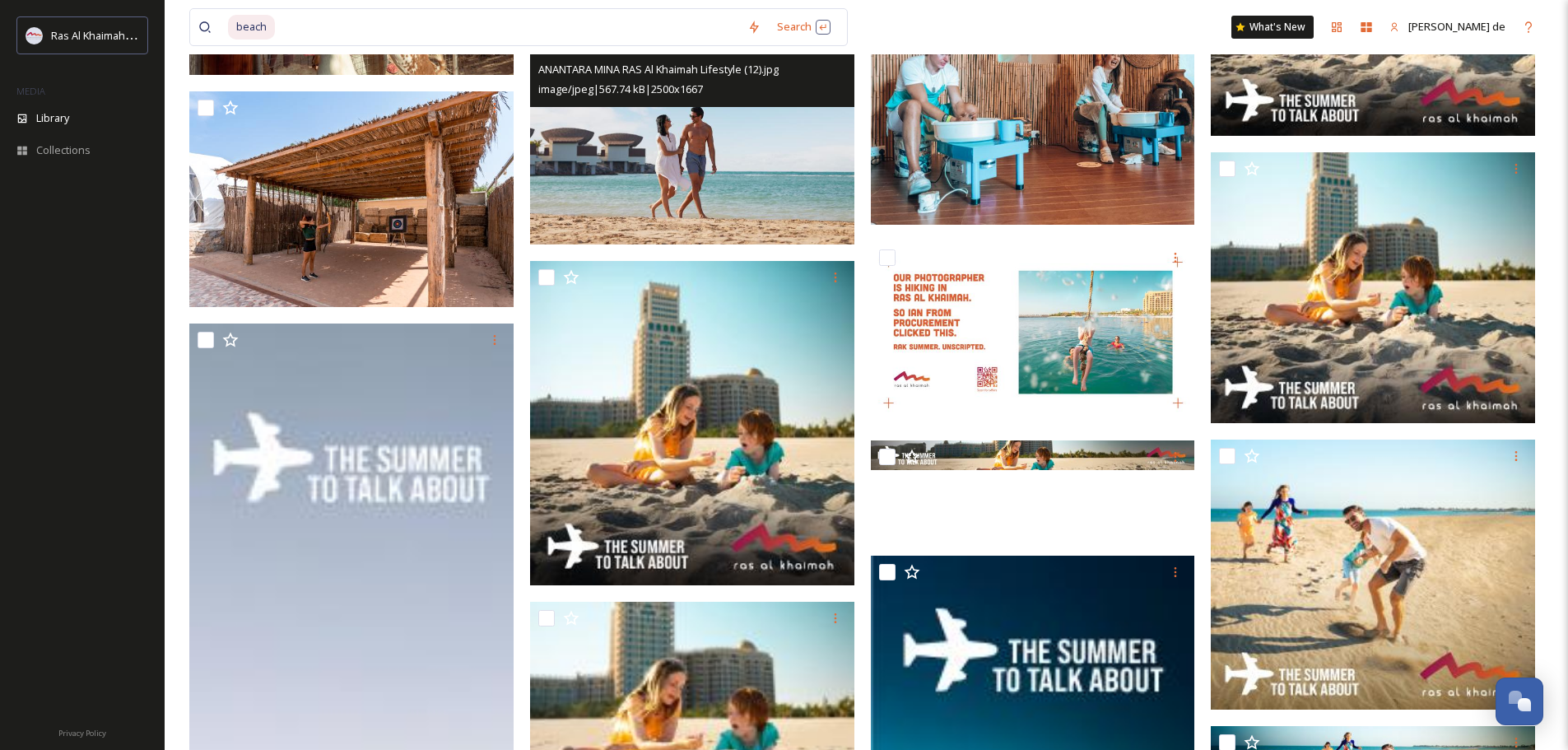
click at [765, 173] on img at bounding box center [693, 136] width 324 height 217
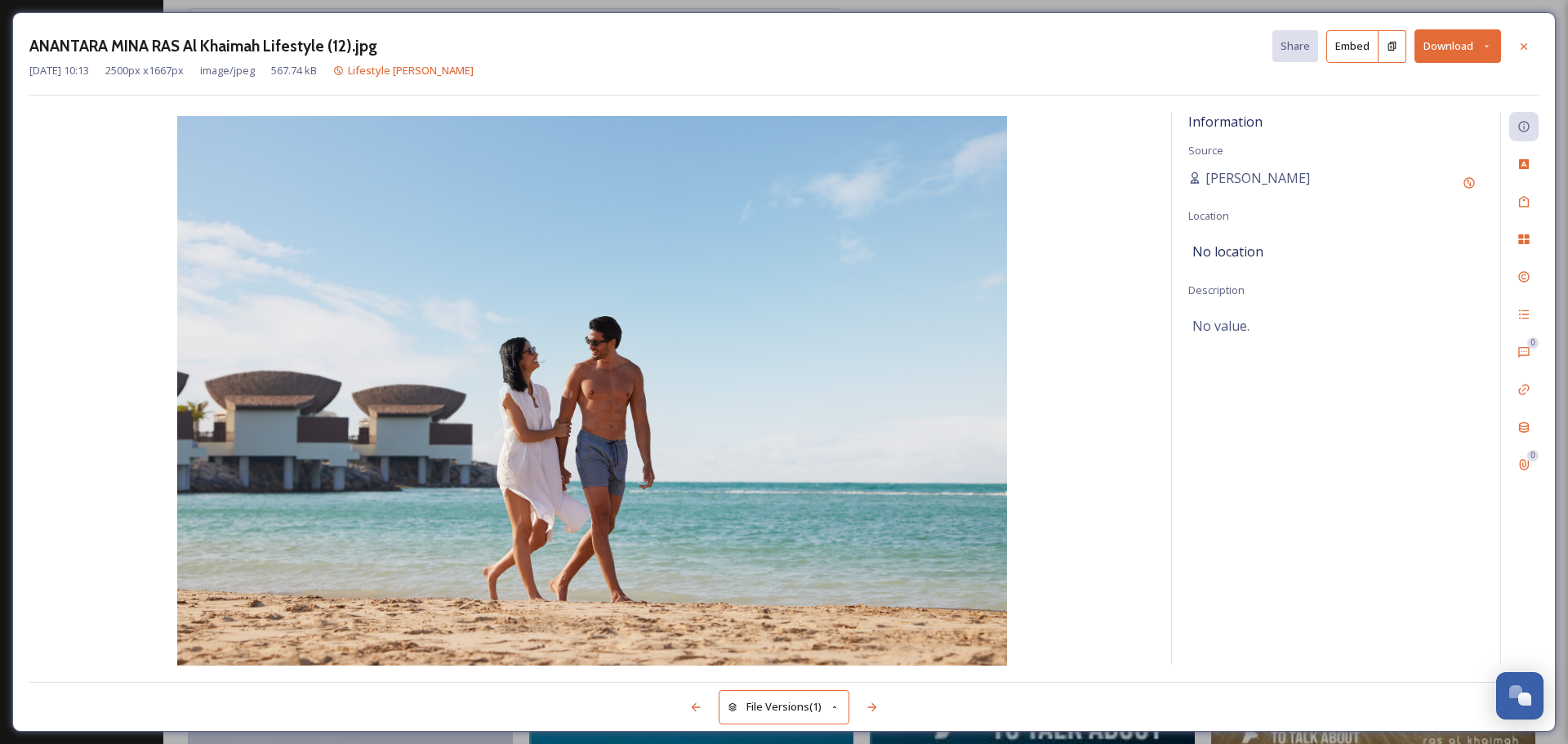
click at [1444, 47] on button "Download" at bounding box center [1458, 45] width 87 height 34
click at [1435, 91] on span "Download Original (2500 x 1667)" at bounding box center [1416, 84] width 154 height 15
click at [1527, 43] on icon at bounding box center [1525, 47] width 14 height 13
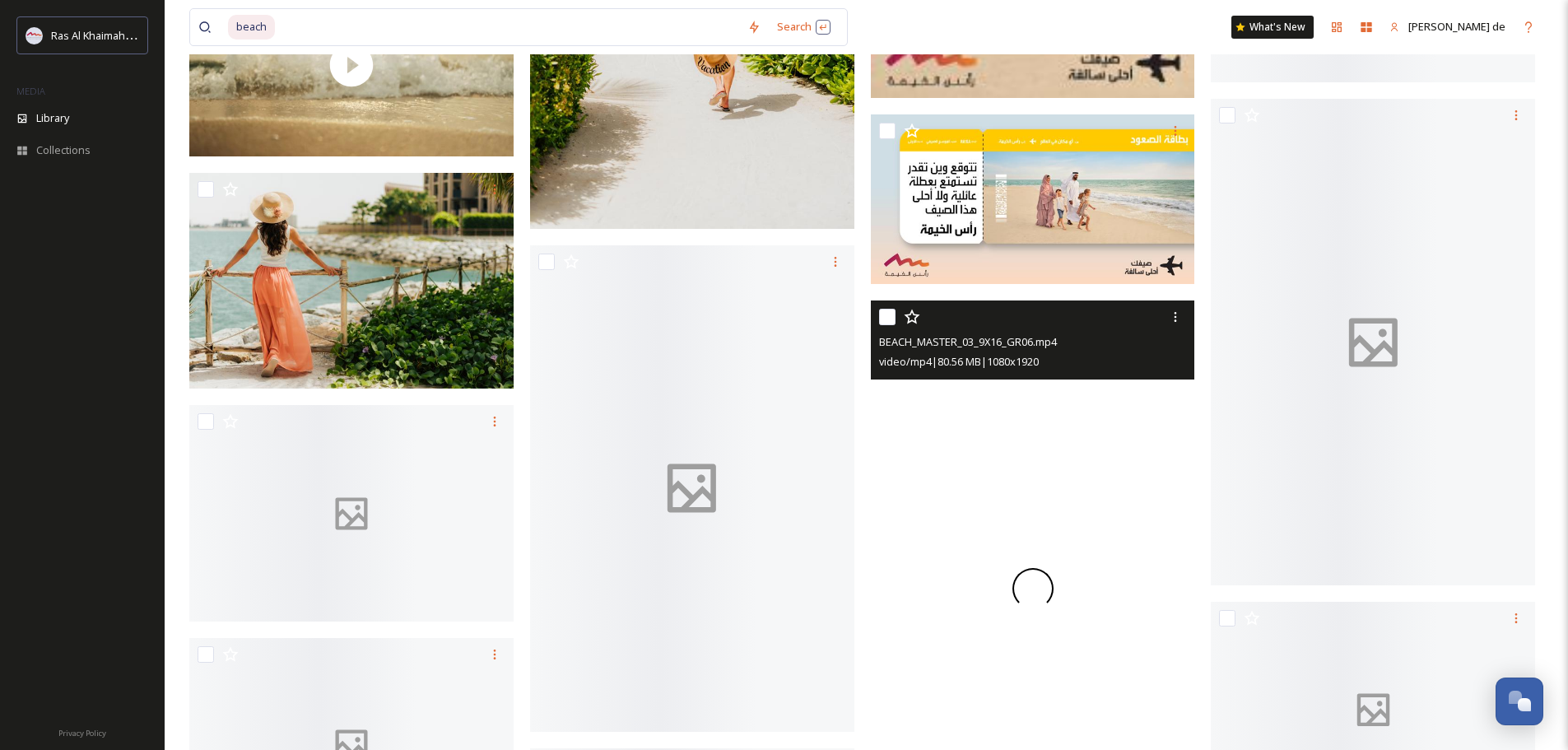
scroll to position [11274, 0]
